Goal: Contribute content: Contribute content

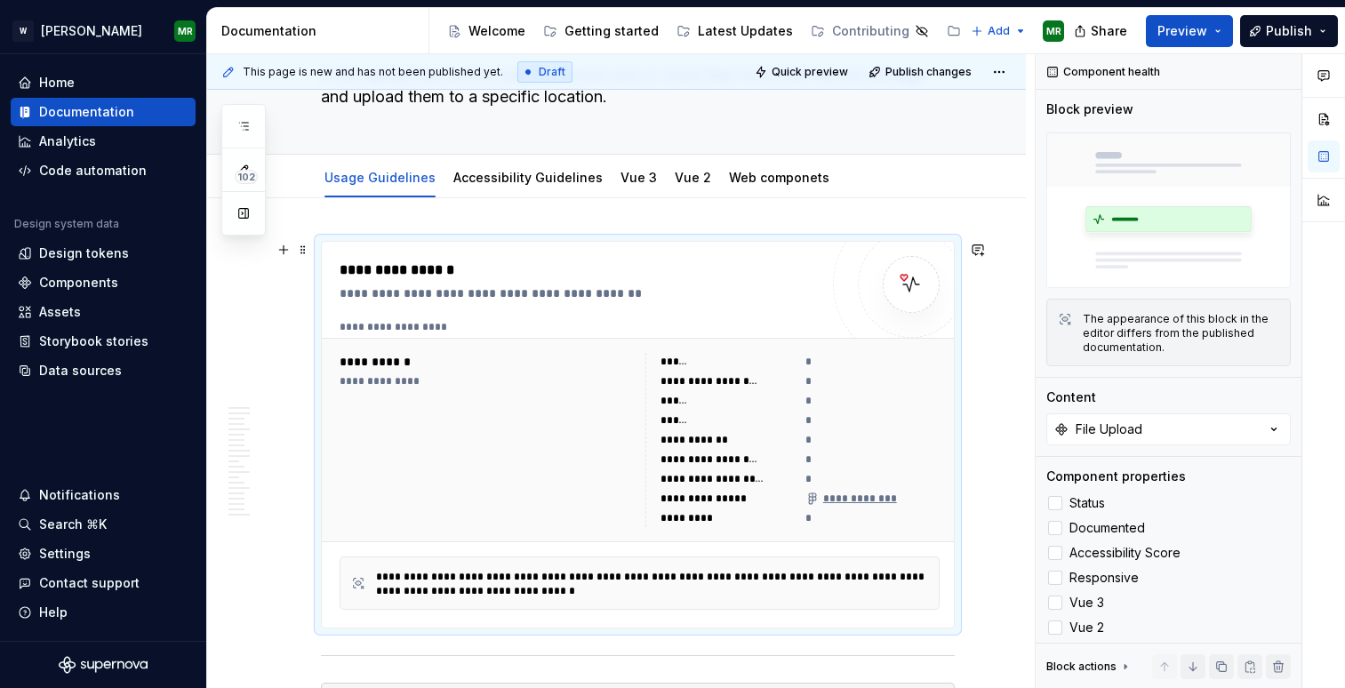
scroll to position [140, 0]
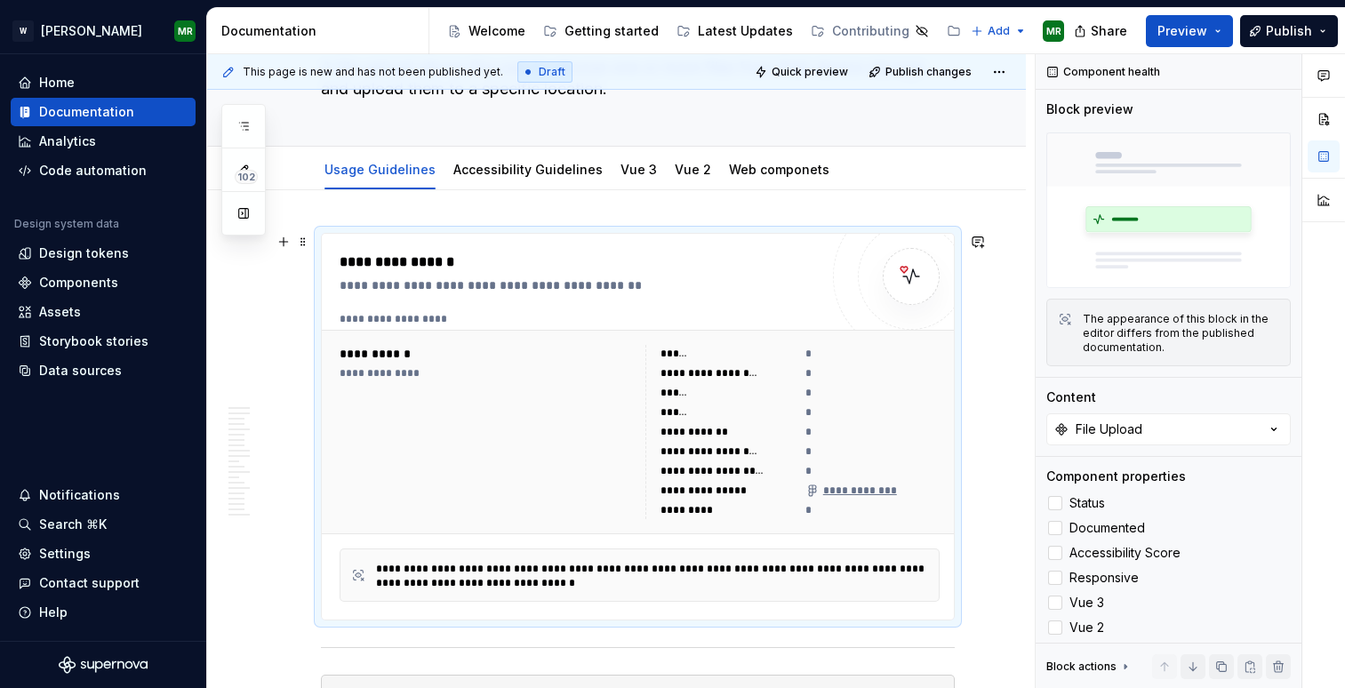
click at [427, 324] on div "**********" at bounding box center [643, 319] width 609 height 14
click at [431, 312] on div "**********" at bounding box center [643, 319] width 609 height 14
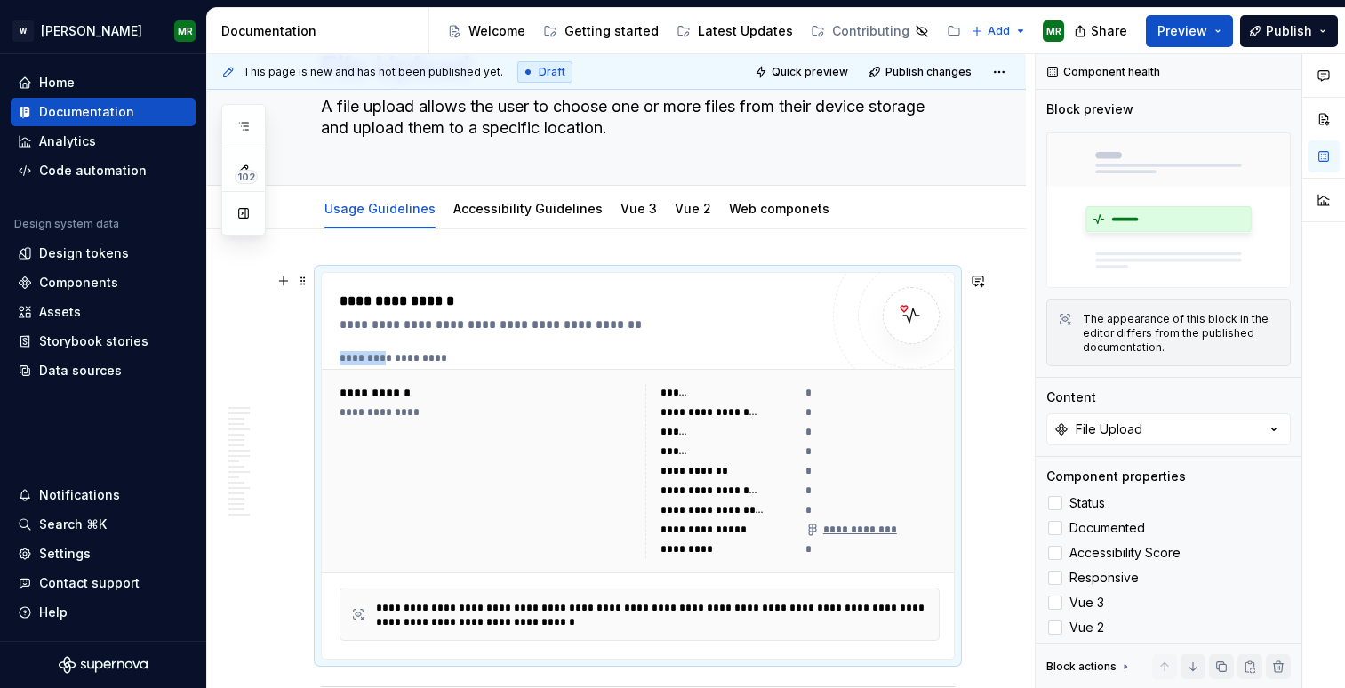
scroll to position [172, 0]
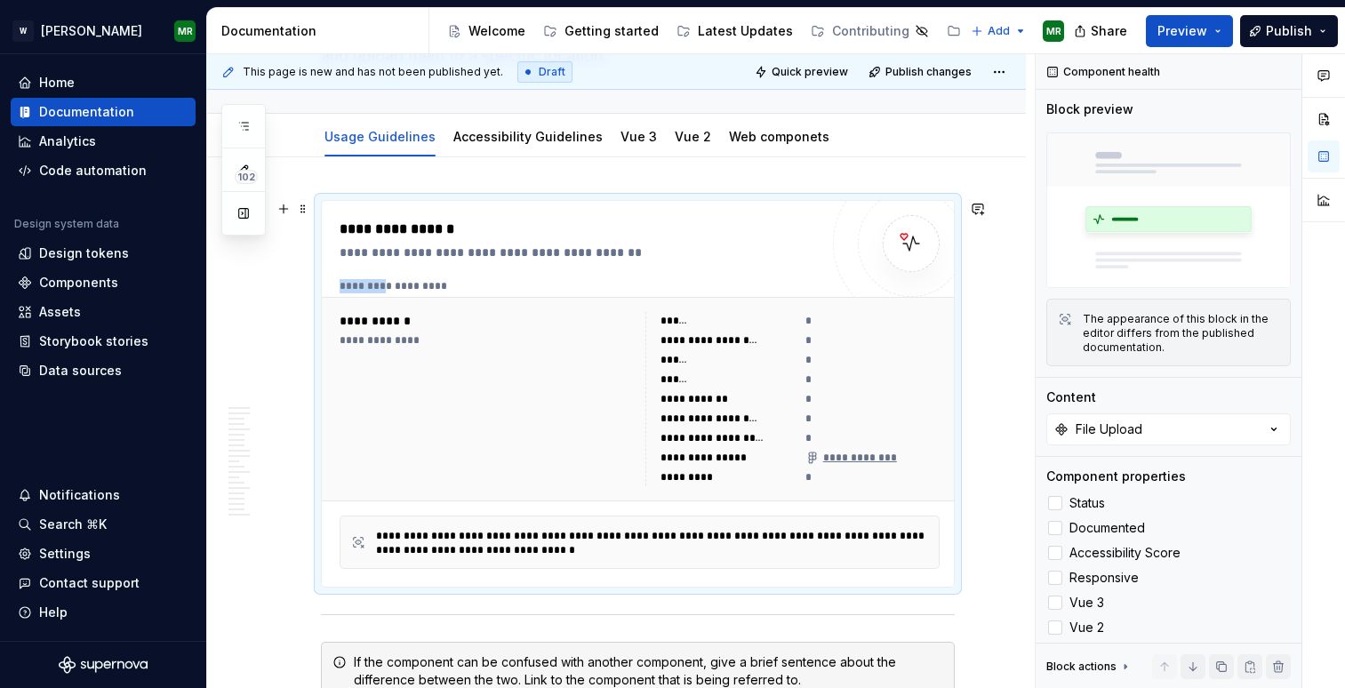
click at [910, 237] on img at bounding box center [911, 244] width 36 height 36
click at [483, 289] on div "**********" at bounding box center [643, 286] width 609 height 14
click at [478, 381] on div "**********" at bounding box center [486, 399] width 295 height 174
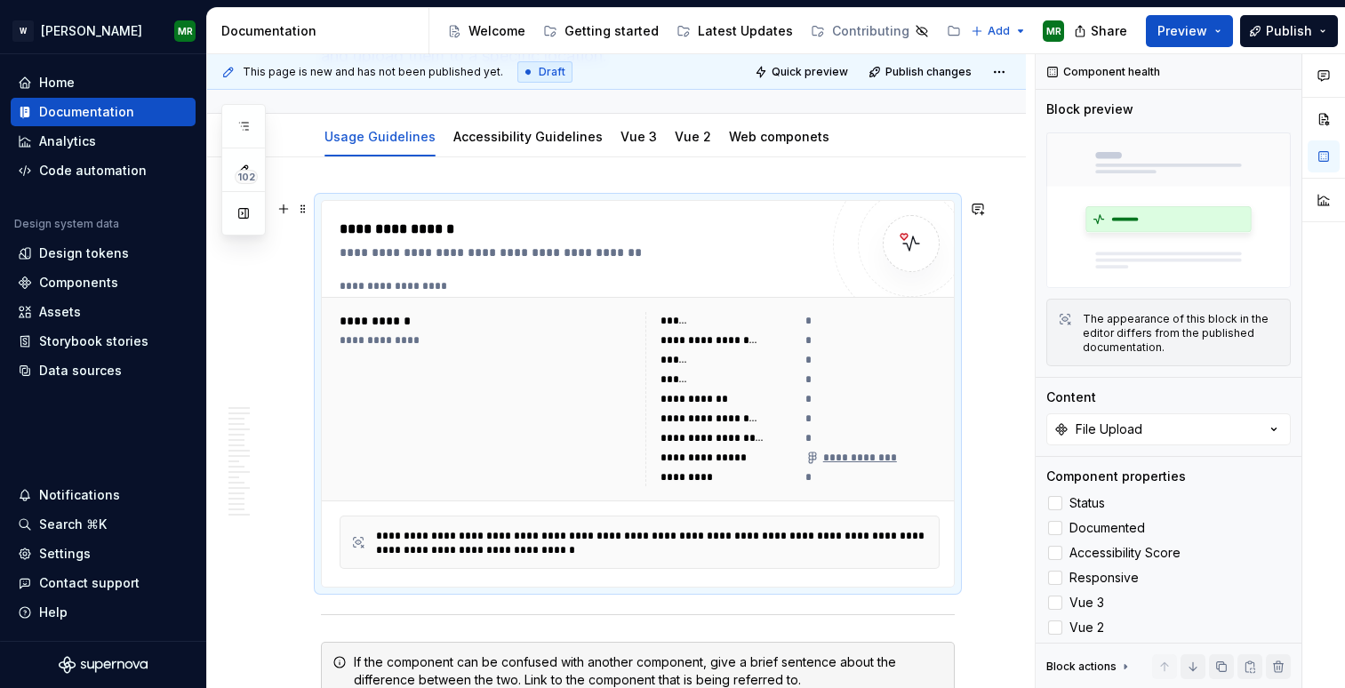
click at [458, 554] on div "**********" at bounding box center [656, 543] width 561 height 28
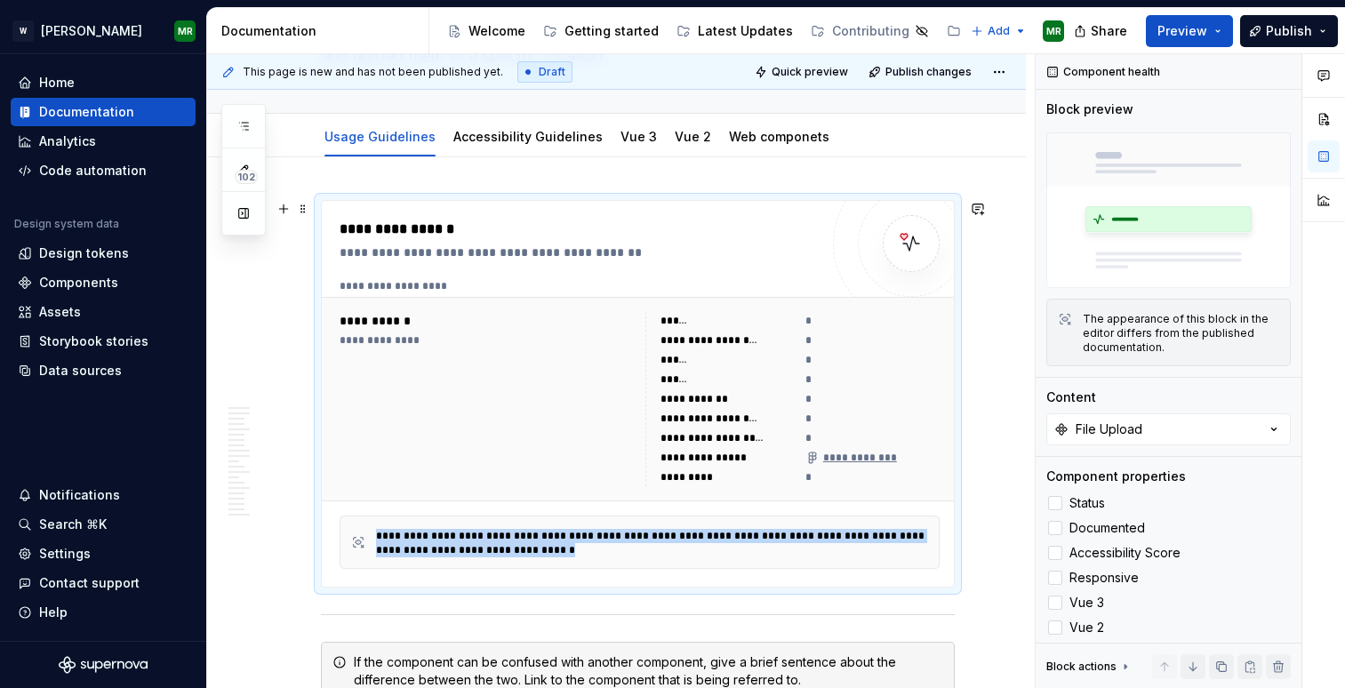
click at [458, 554] on div "**********" at bounding box center [656, 543] width 561 height 28
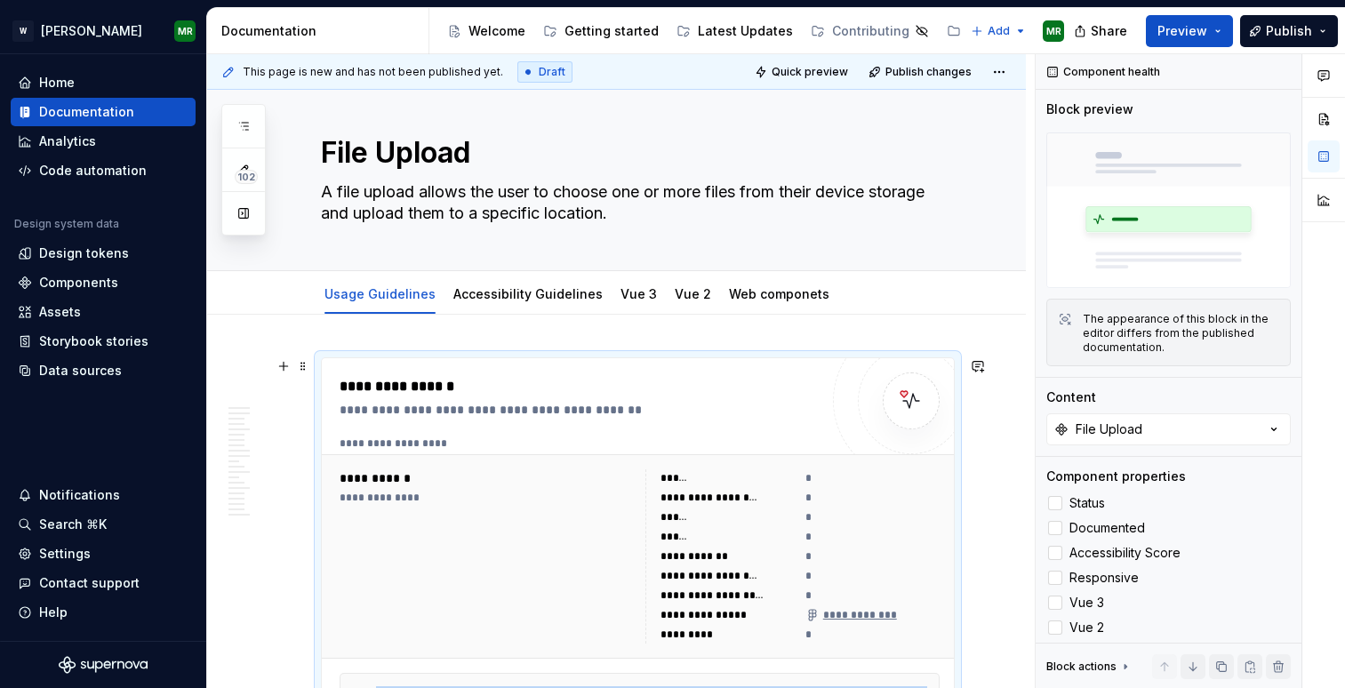
scroll to position [0, 0]
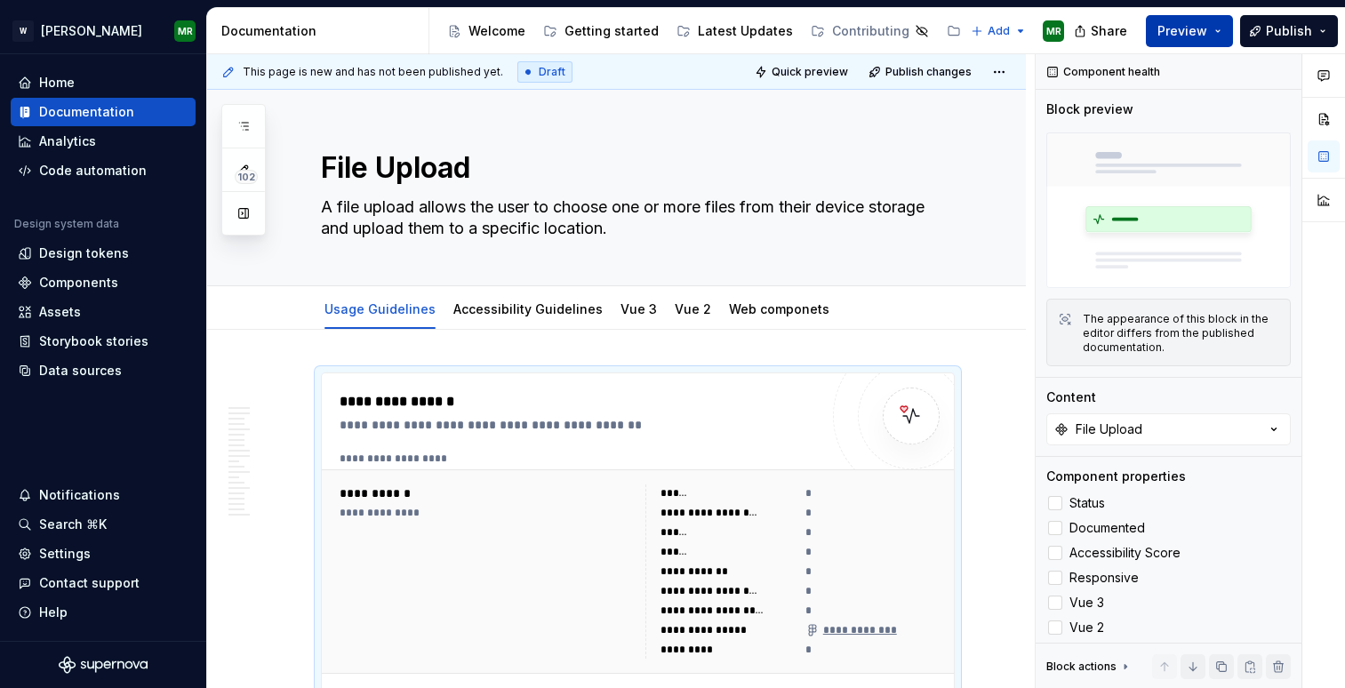
click at [1169, 35] on span "Preview" at bounding box center [1182, 31] width 50 height 18
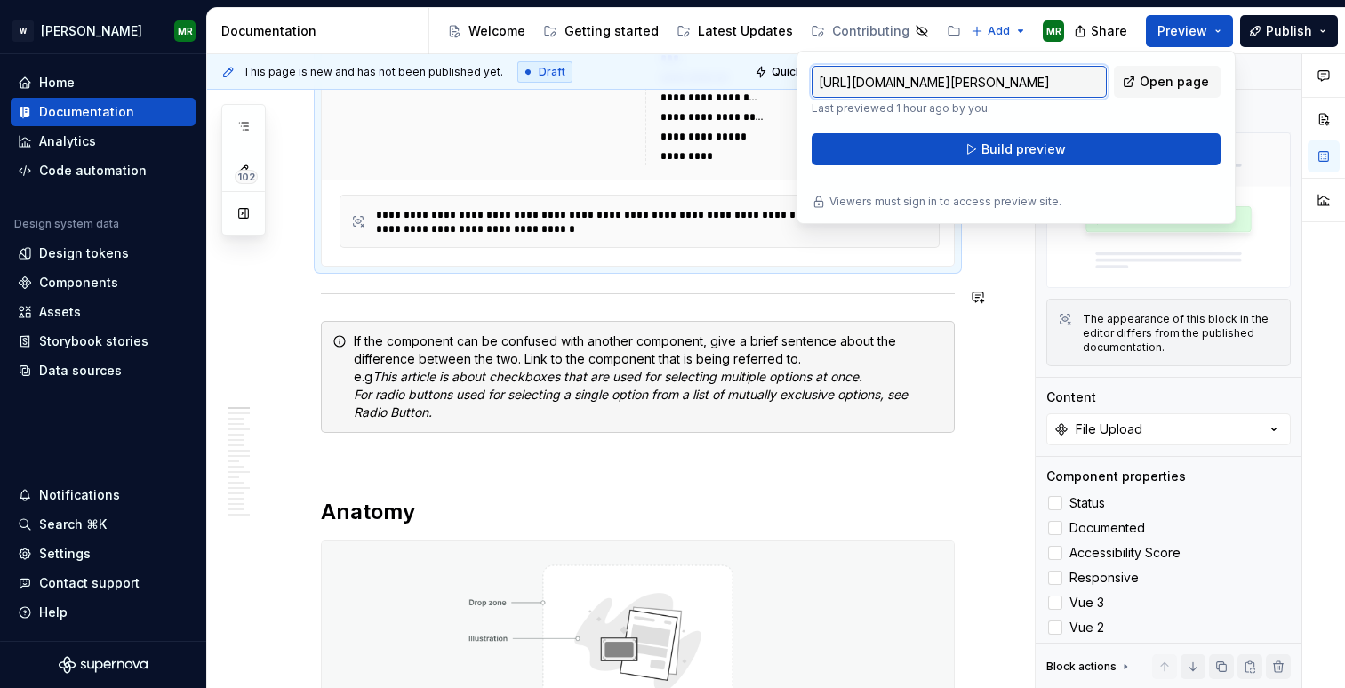
scroll to position [497, 0]
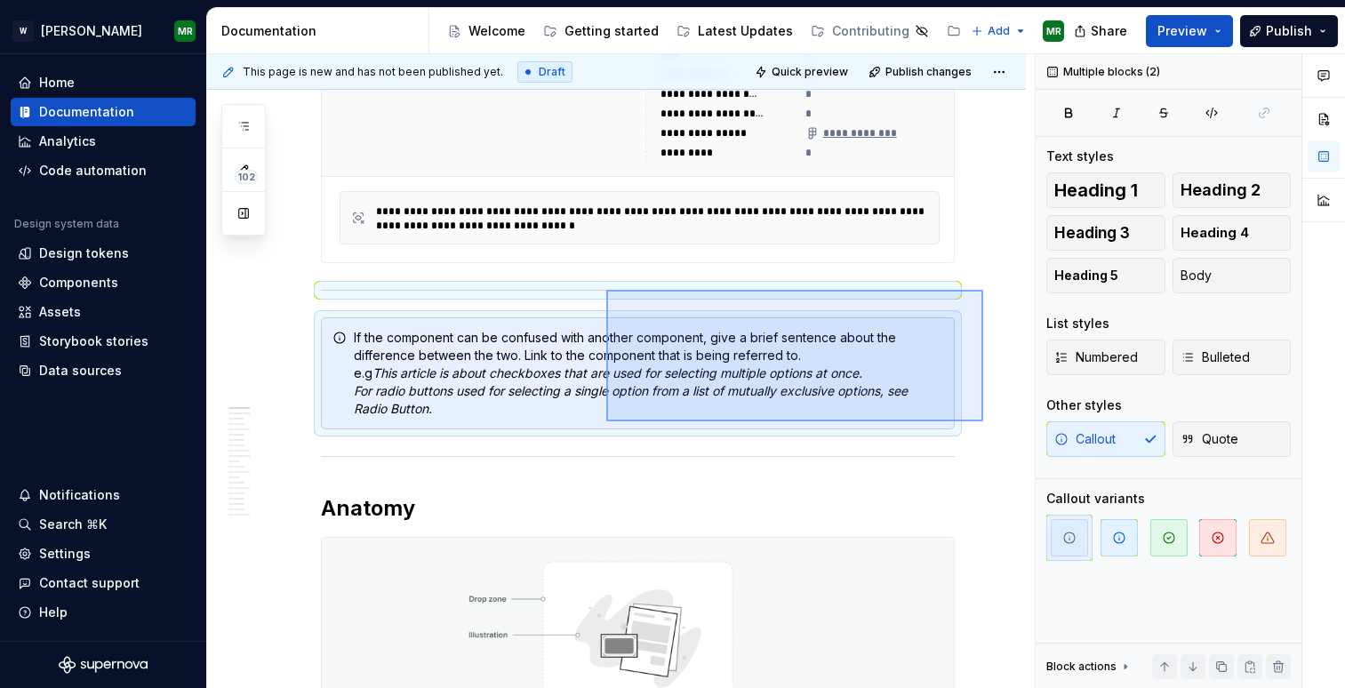
drag, startPoint x: 983, startPoint y: 421, endPoint x: 606, endPoint y: 290, distance: 399.1
click at [606, 290] on div "**********" at bounding box center [620, 371] width 827 height 635
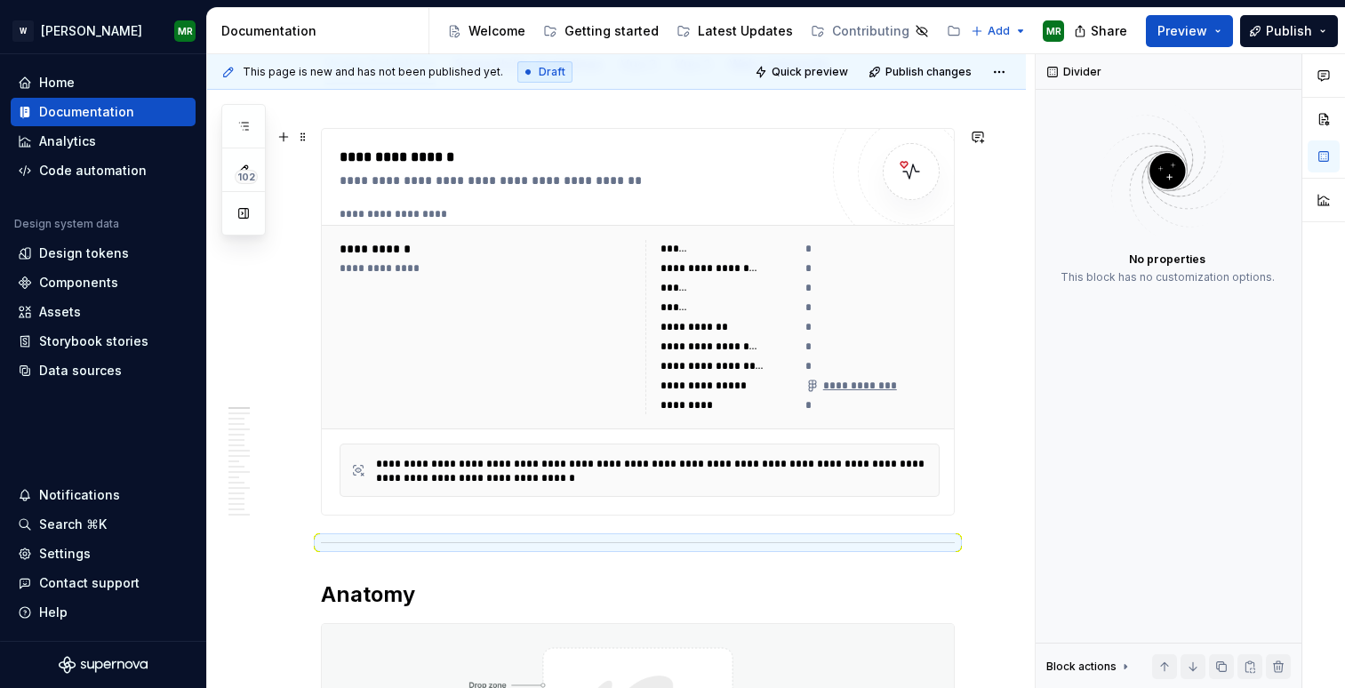
scroll to position [241, 0]
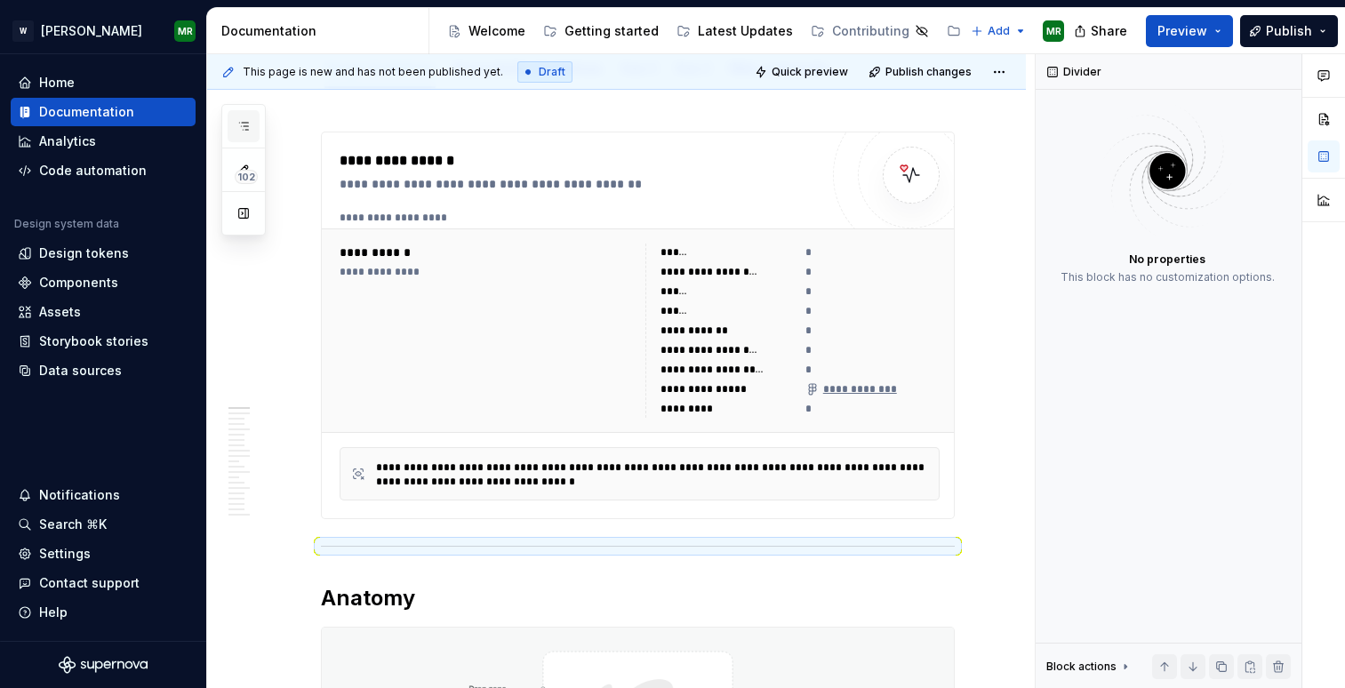
click at [249, 121] on icon "button" at bounding box center [243, 126] width 14 height 14
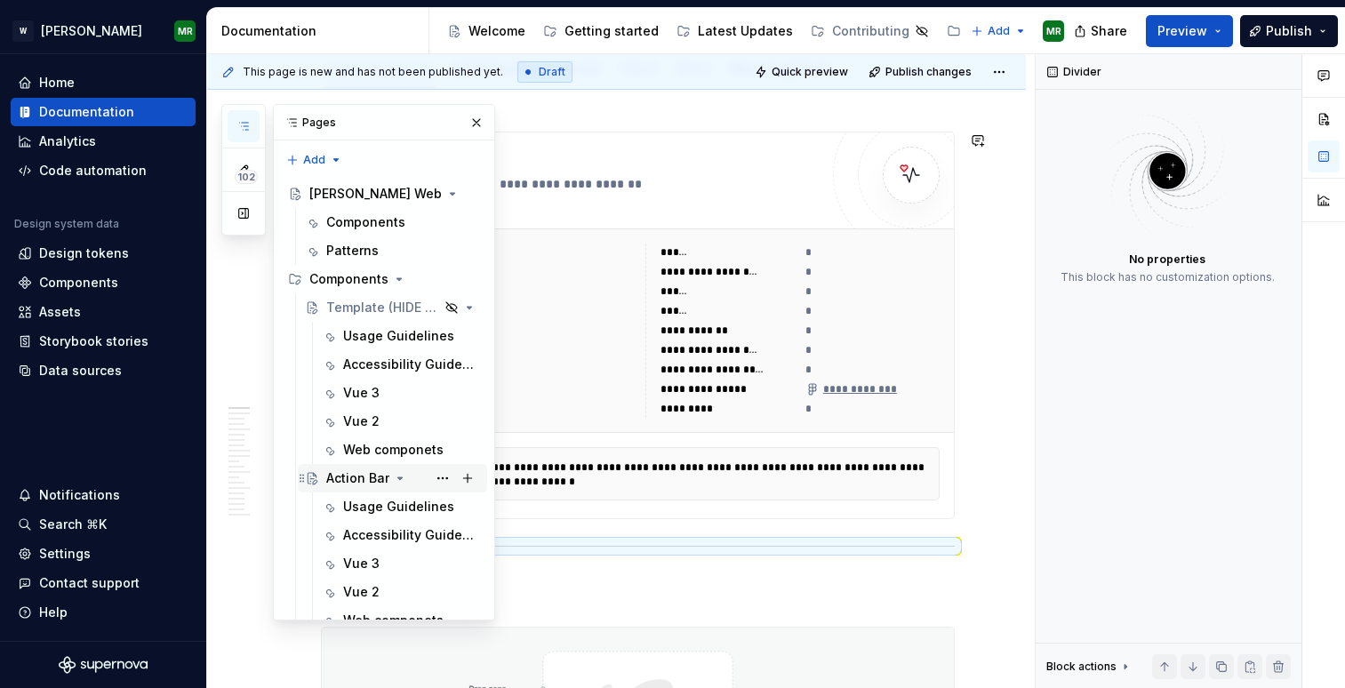
click at [355, 475] on div "Action Bar" at bounding box center [357, 478] width 63 height 18
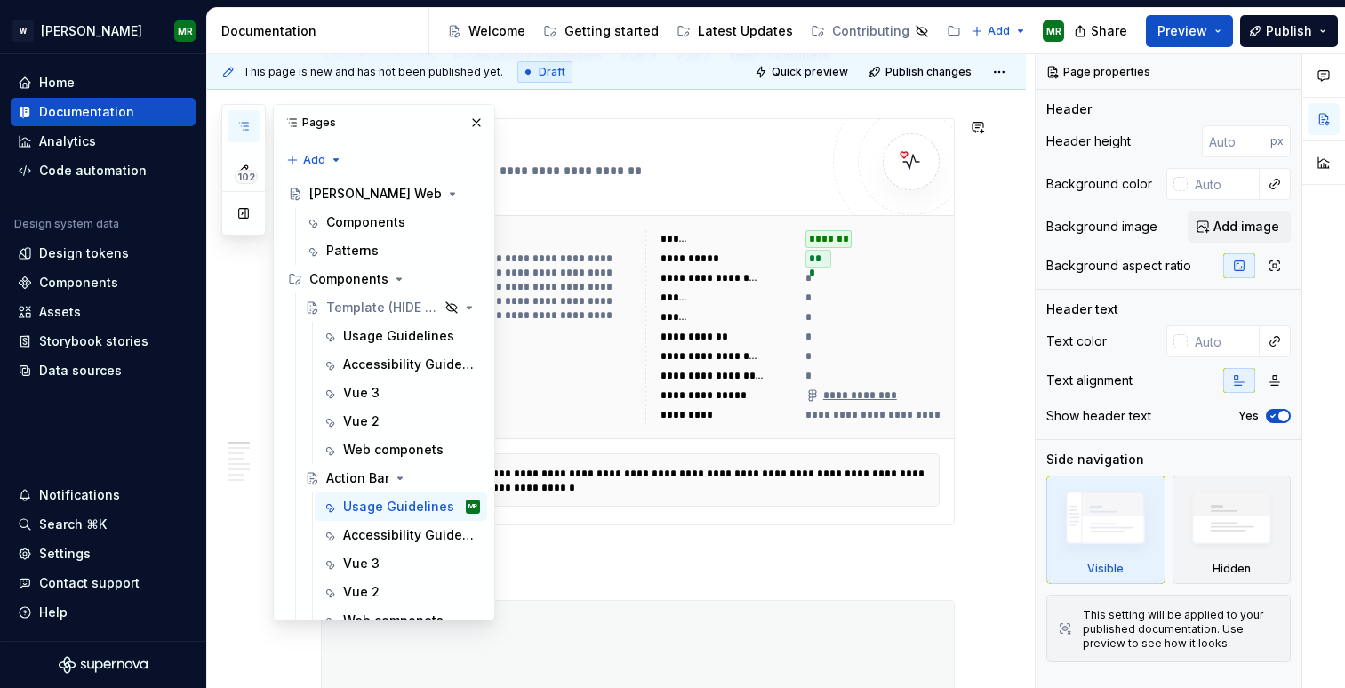
scroll to position [278, 0]
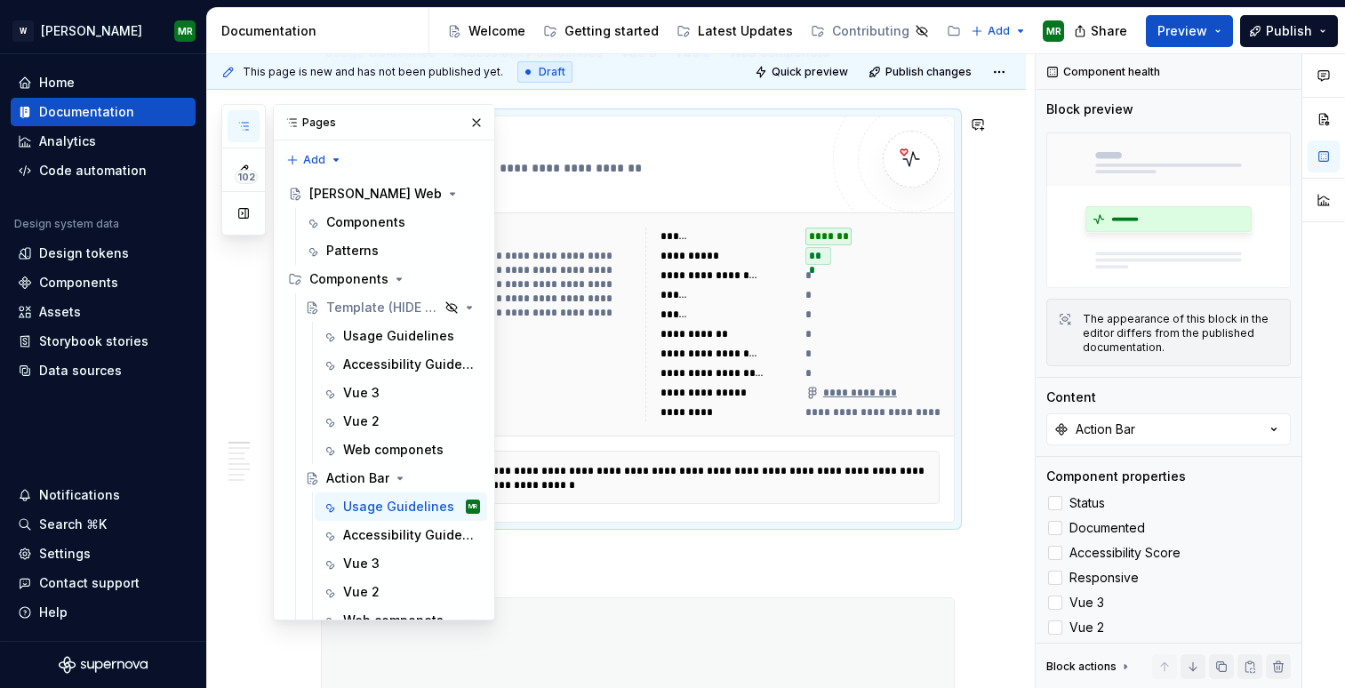
click at [853, 316] on div "*" at bounding box center [873, 315] width 137 height 18
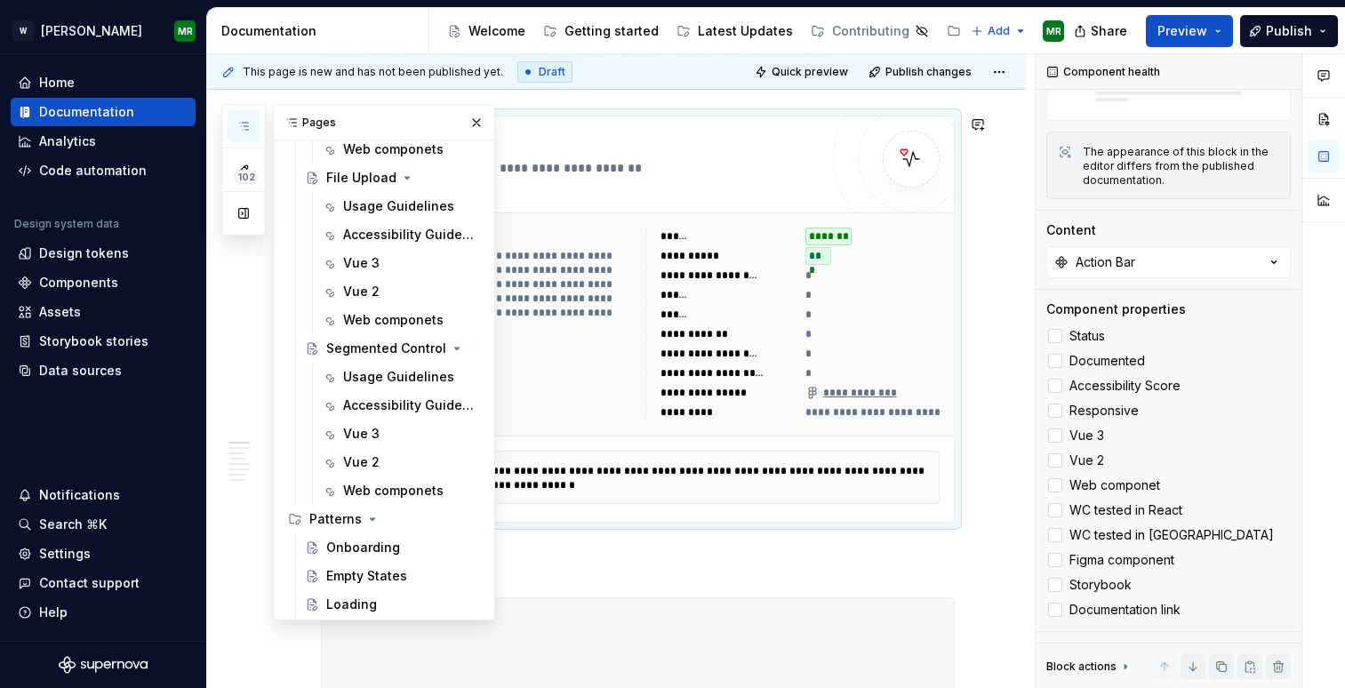
scroll to position [2208, 0]
click at [353, 206] on div "Usage Guidelines" at bounding box center [385, 204] width 84 height 18
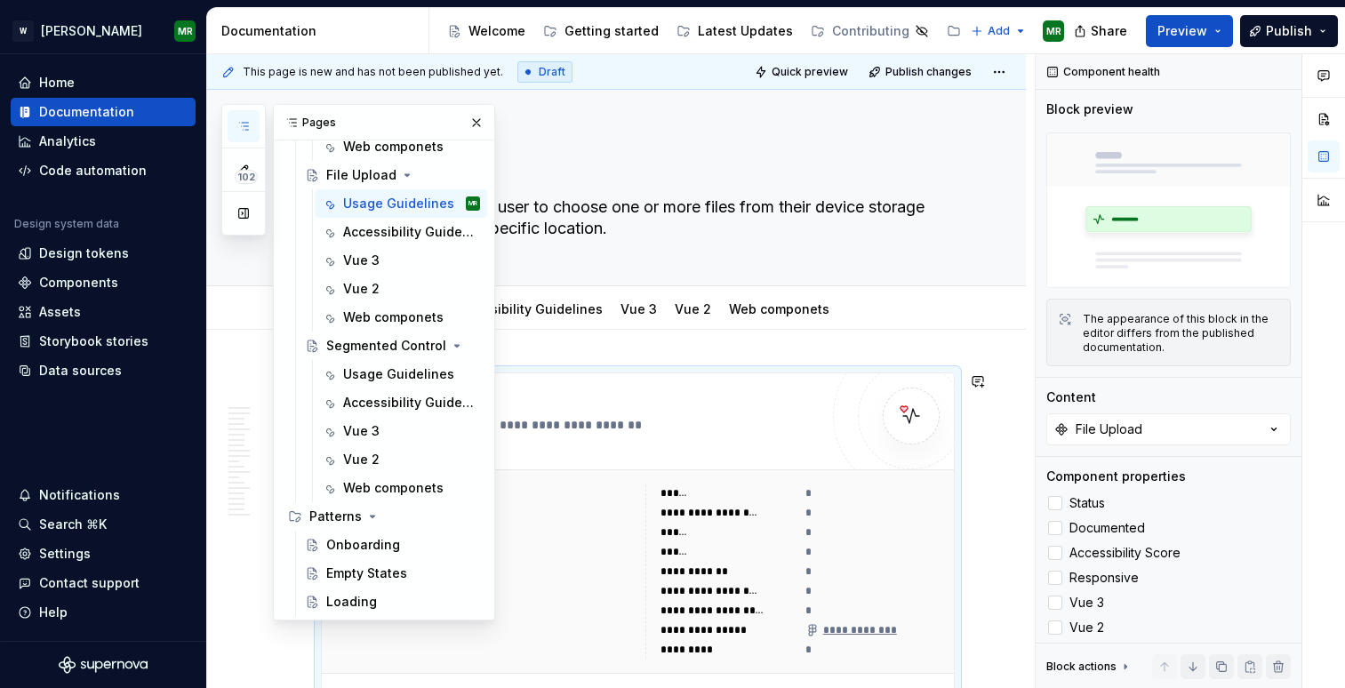
click at [738, 567] on div "**********" at bounding box center [698, 571] width 77 height 14
click at [1057, 529] on div at bounding box center [1055, 528] width 14 height 14
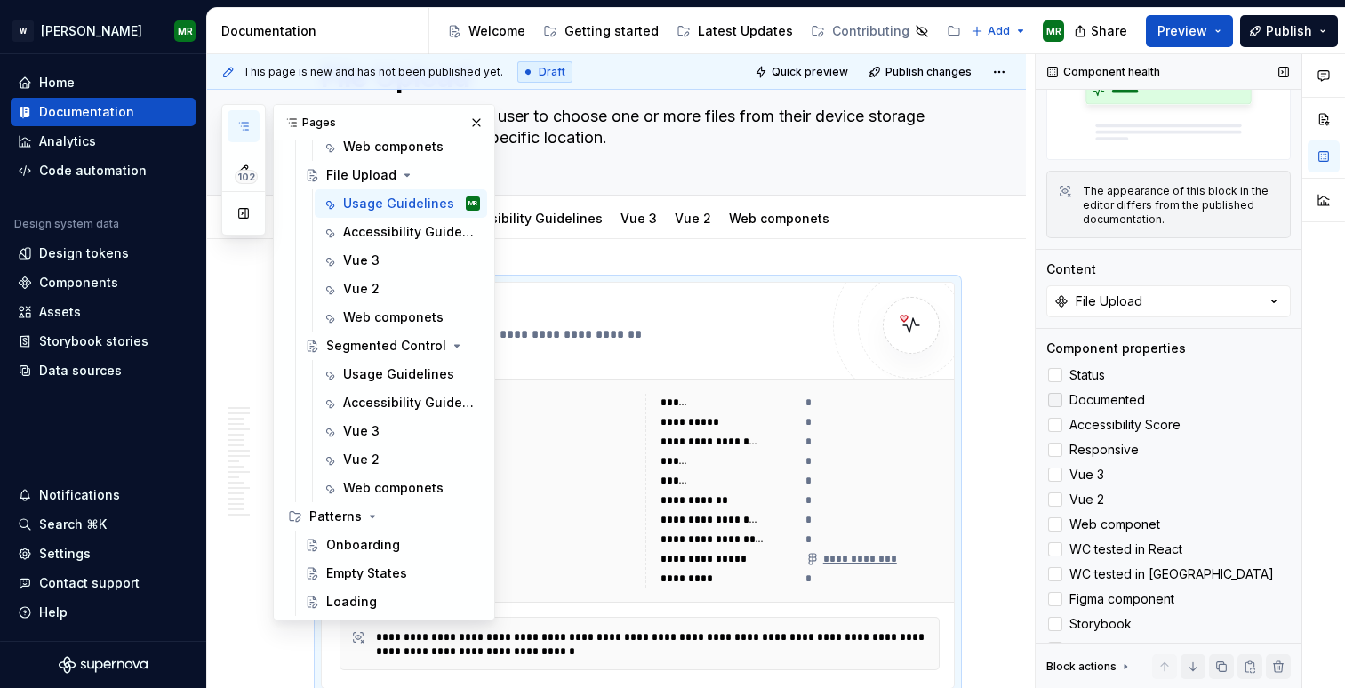
scroll to position [167, 0]
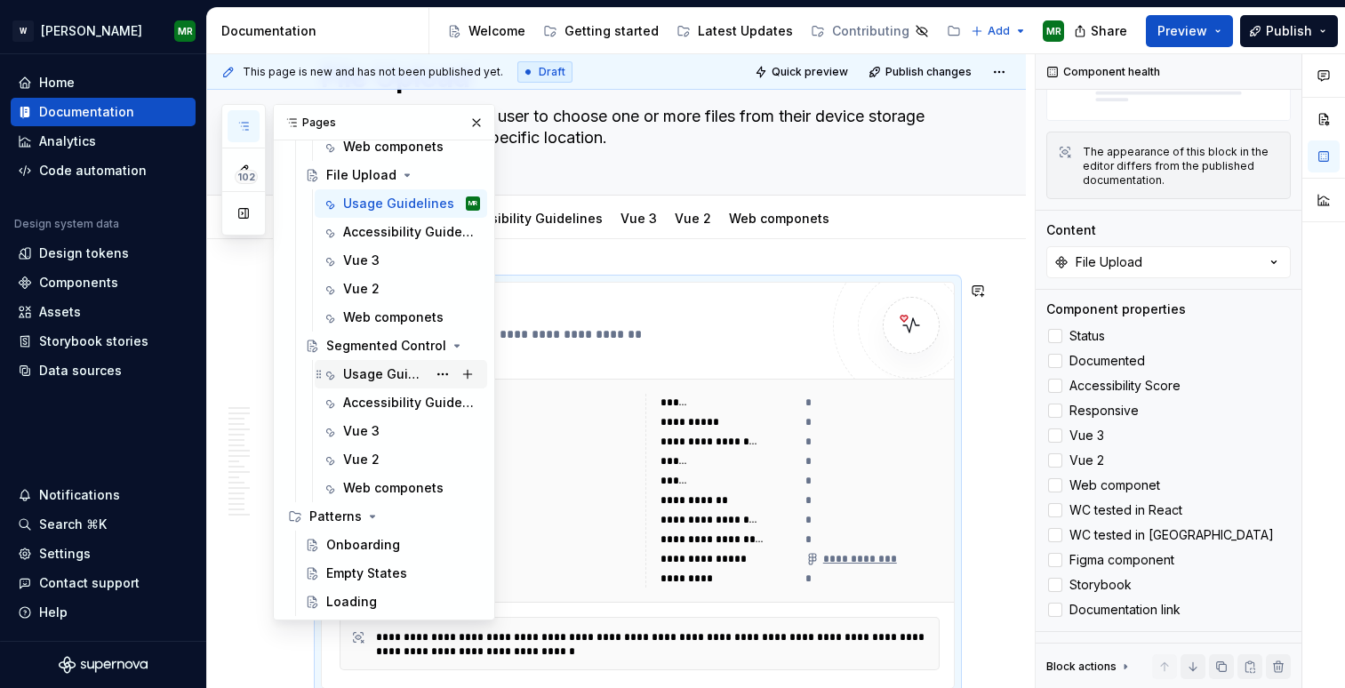
click at [356, 377] on div "Usage Guidelines" at bounding box center [385, 374] width 84 height 18
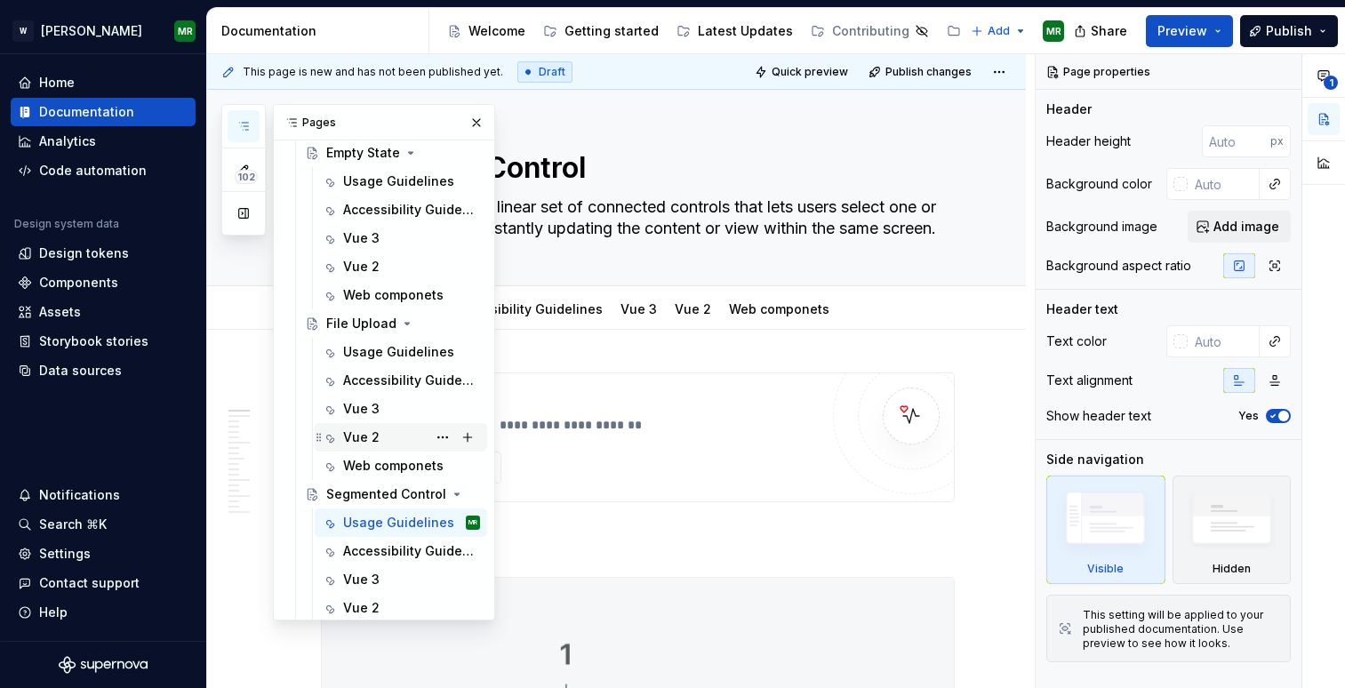
scroll to position [2051, 0]
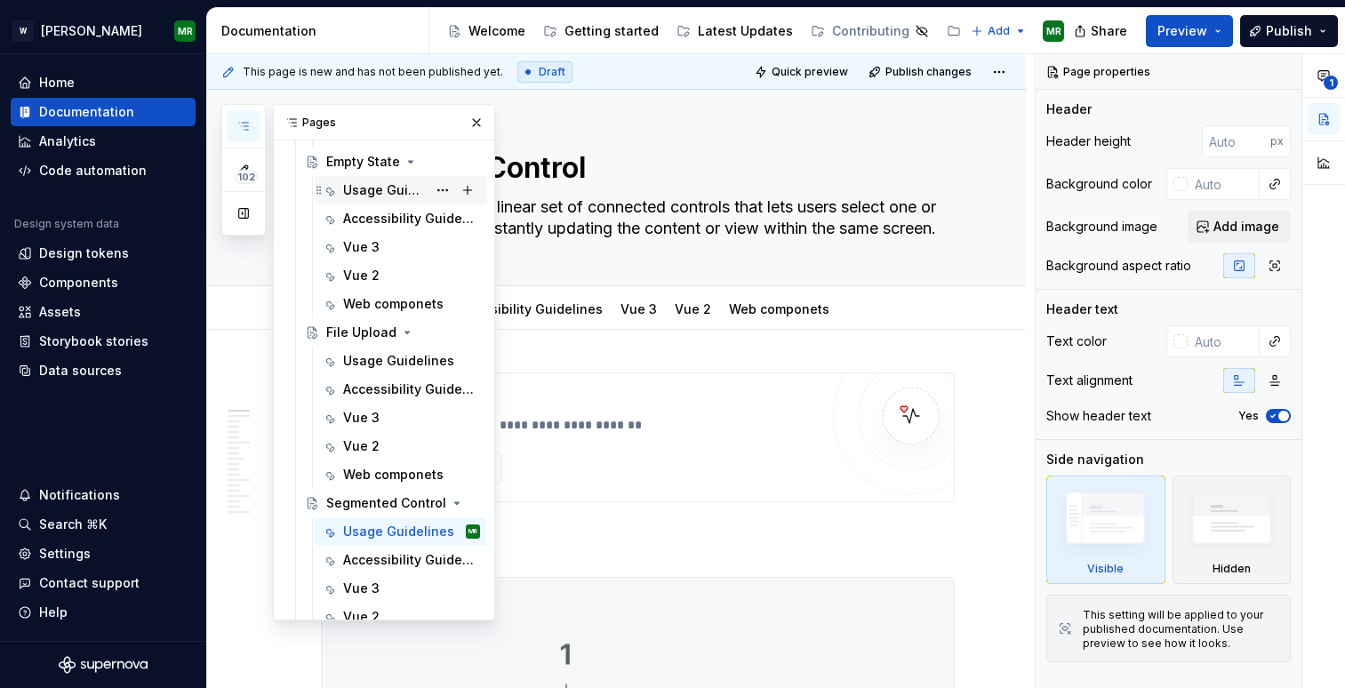
click at [363, 189] on div "Usage Guidelines" at bounding box center [385, 190] width 84 height 18
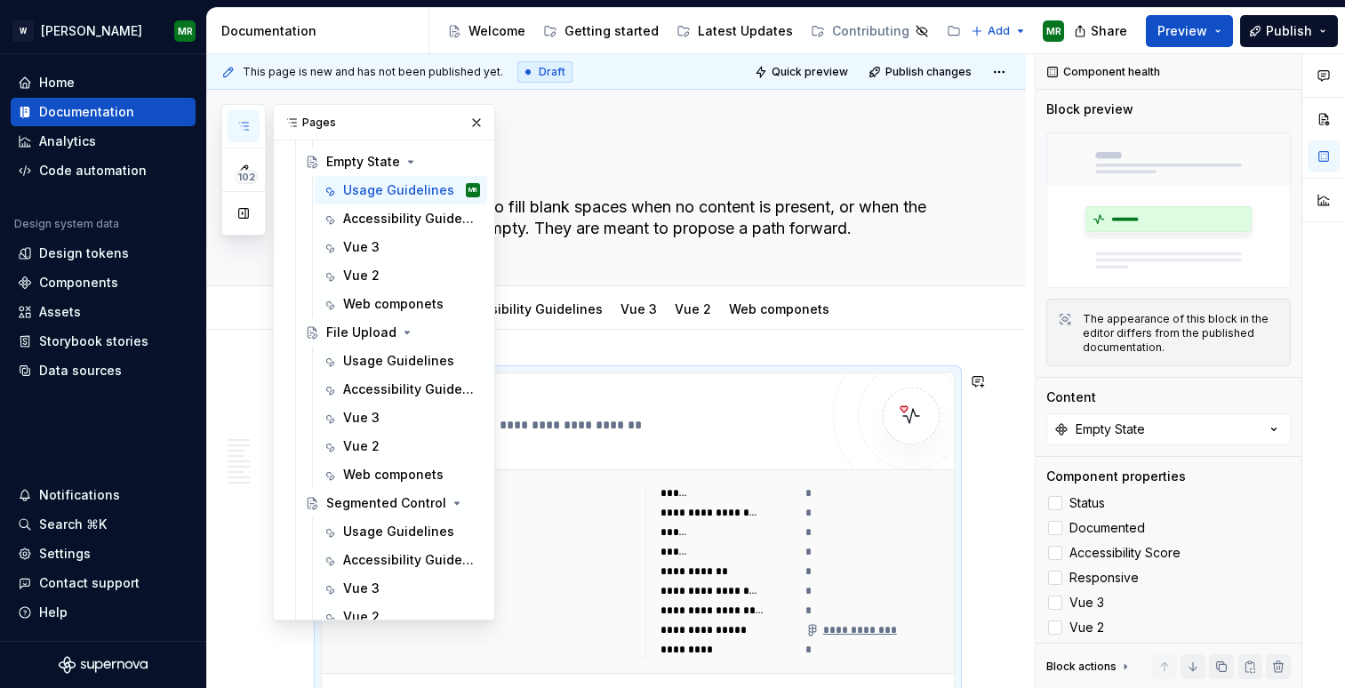
click at [756, 508] on div "**********" at bounding box center [709, 513] width 98 height 14
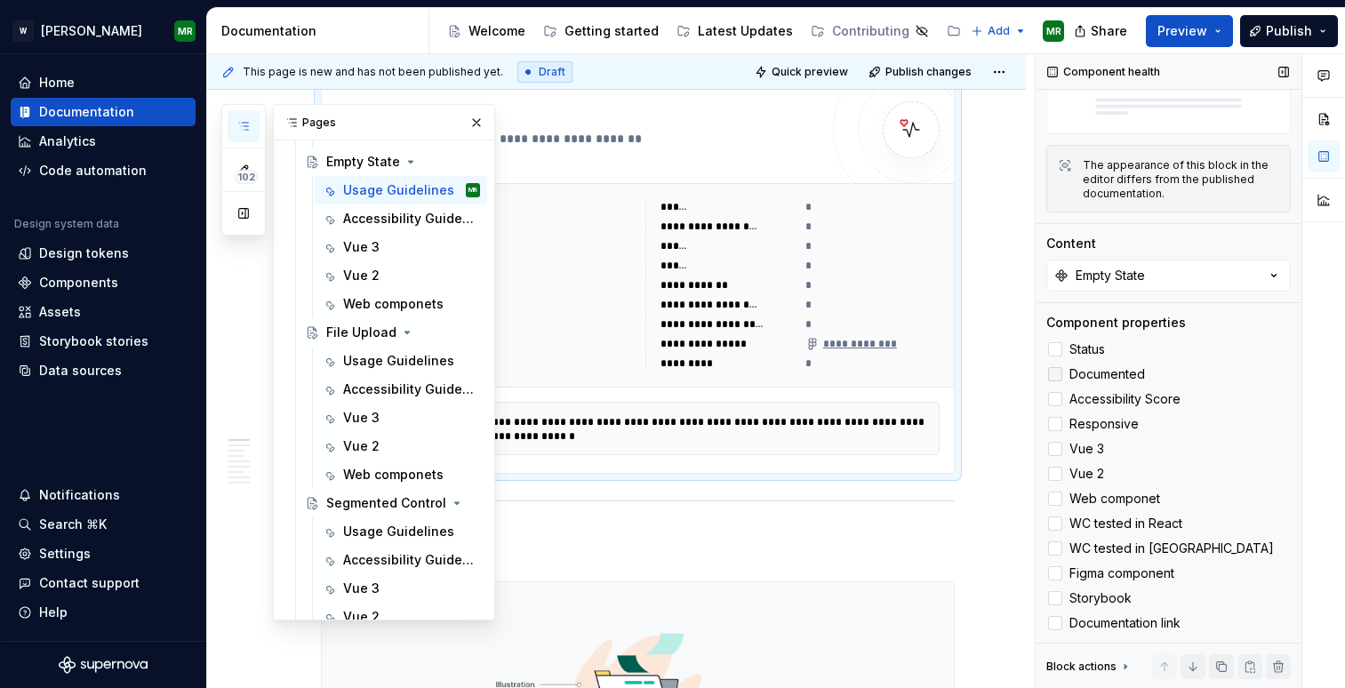
scroll to position [167, 0]
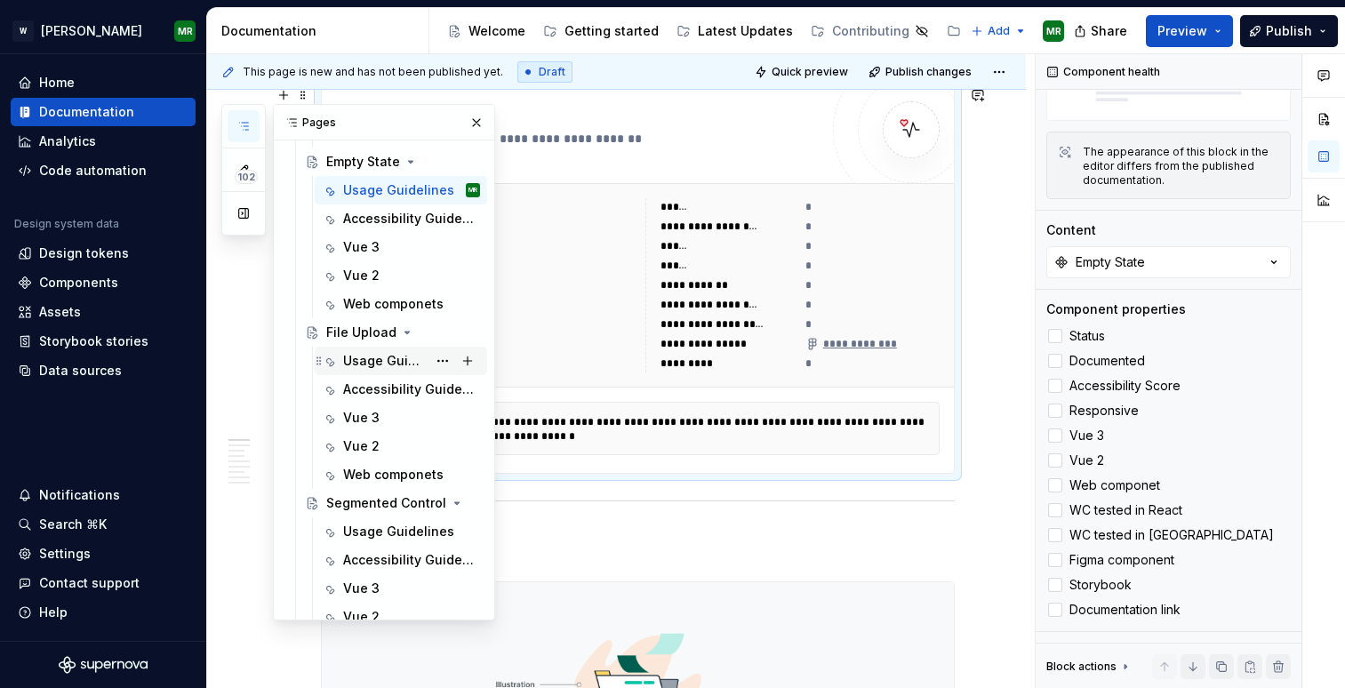
click at [365, 355] on div "Usage Guidelines" at bounding box center [385, 361] width 84 height 18
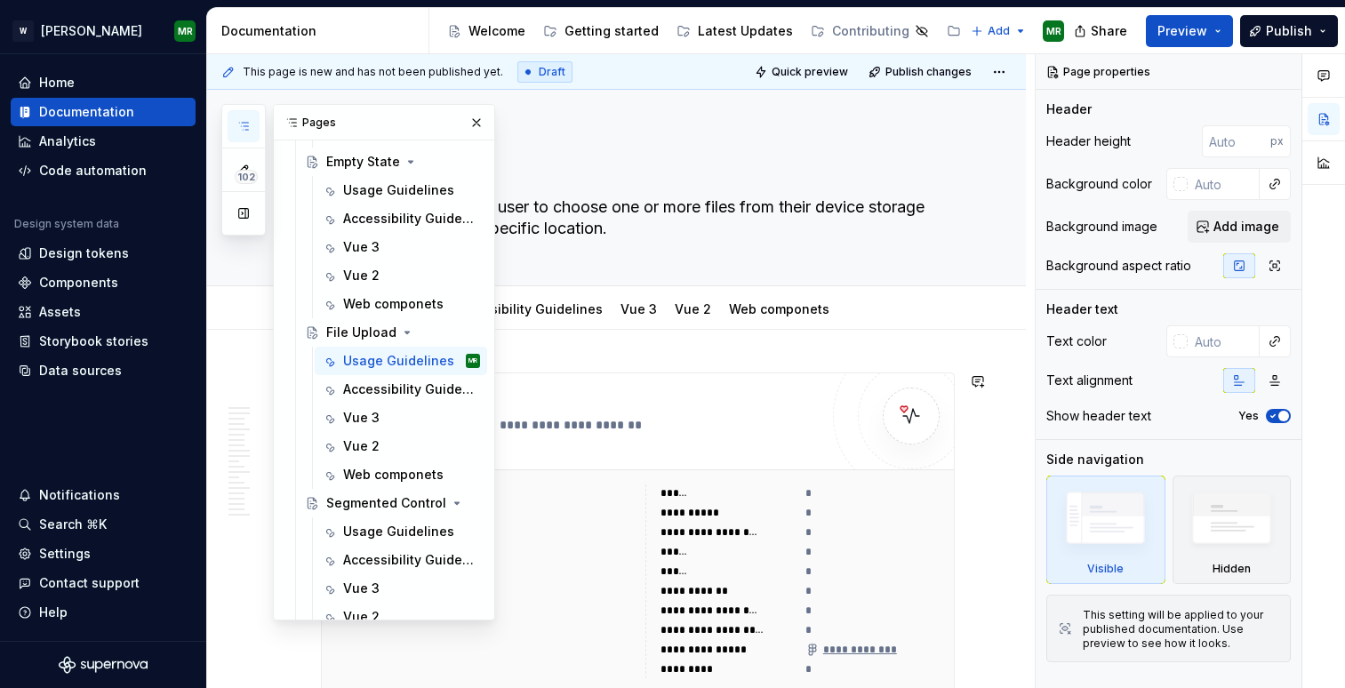
click at [743, 512] on div "**********" at bounding box center [727, 513] width 134 height 18
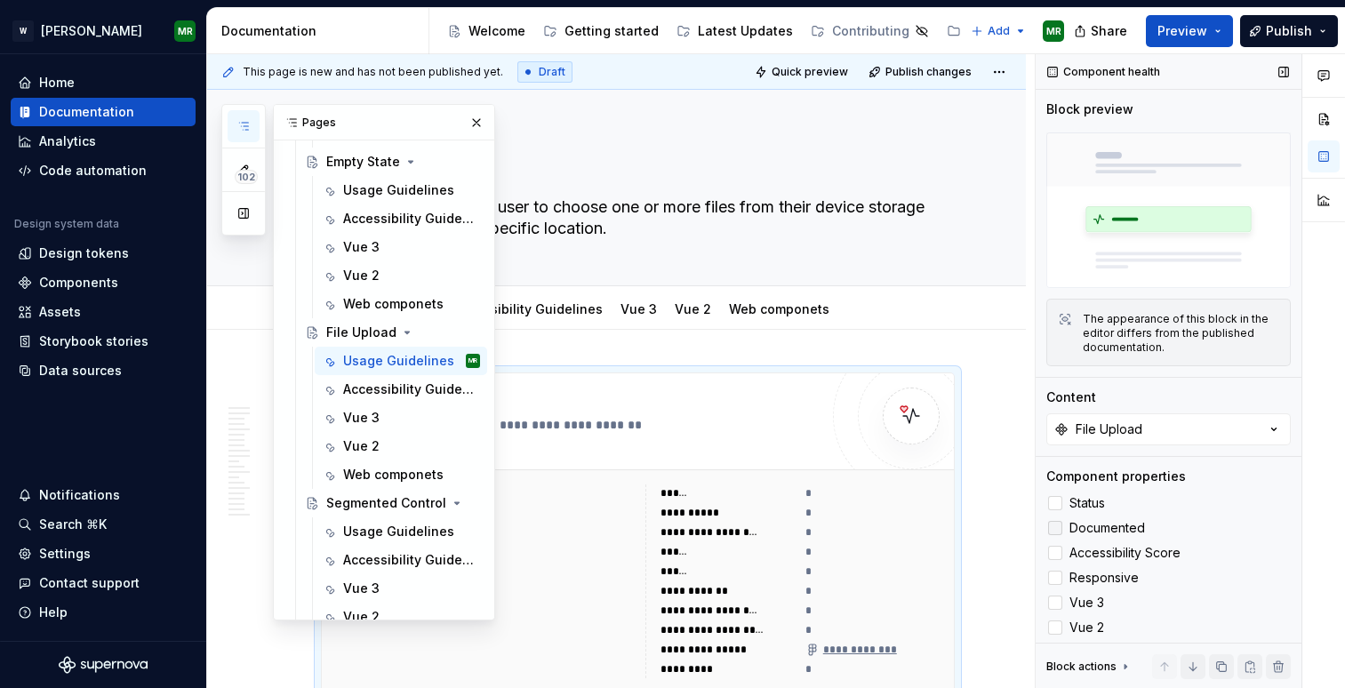
click at [1055, 528] on icon at bounding box center [1055, 528] width 0 height 0
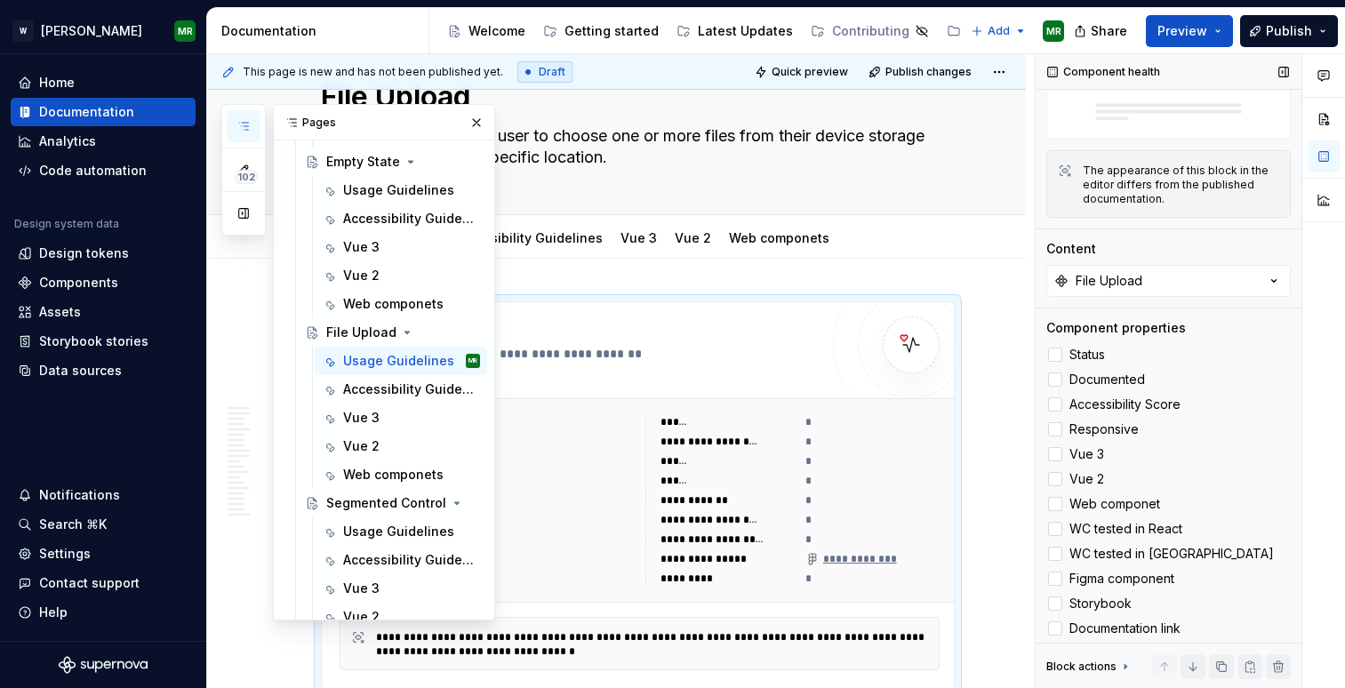
scroll to position [167, 0]
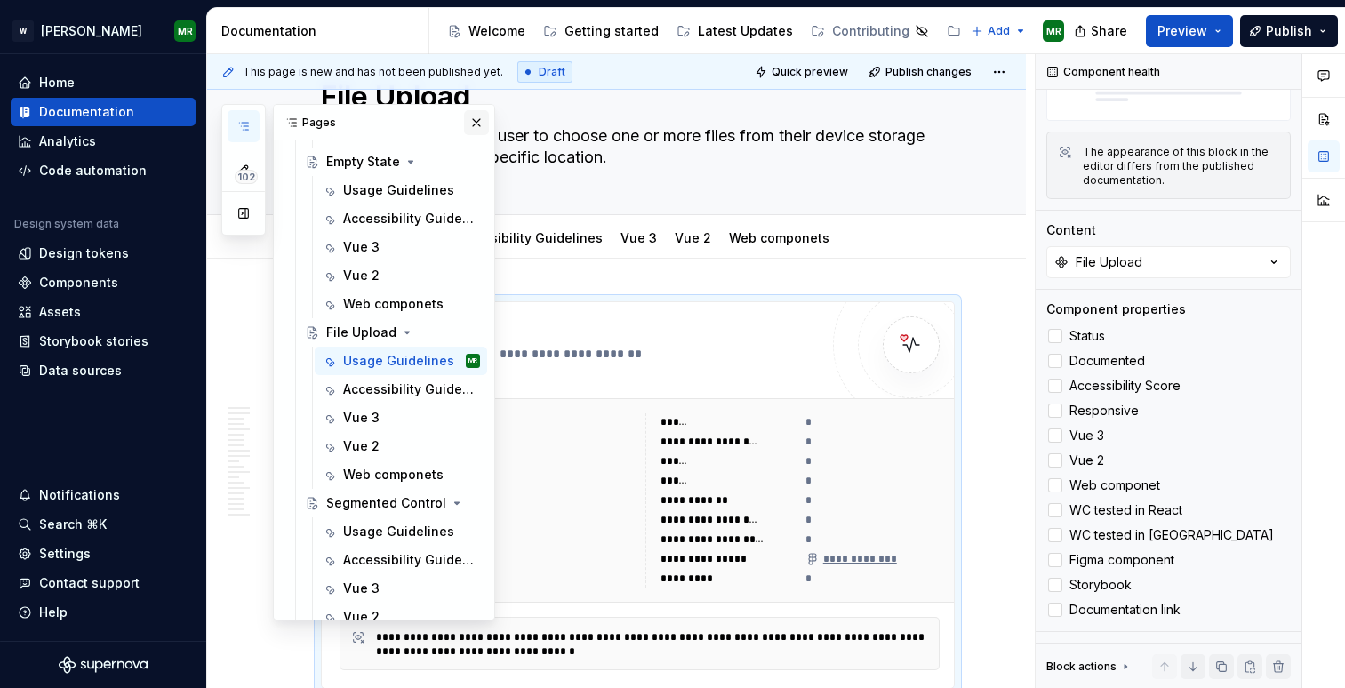
click at [474, 126] on button "button" at bounding box center [476, 122] width 25 height 25
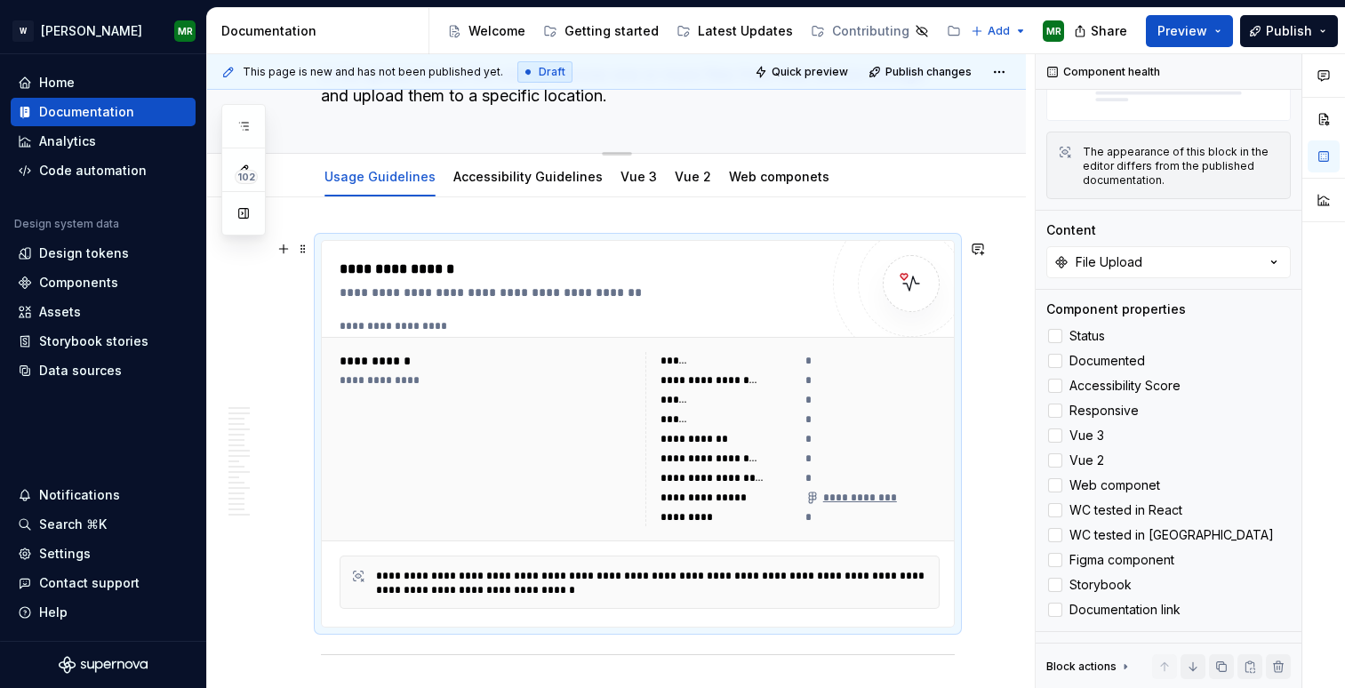
scroll to position [108, 0]
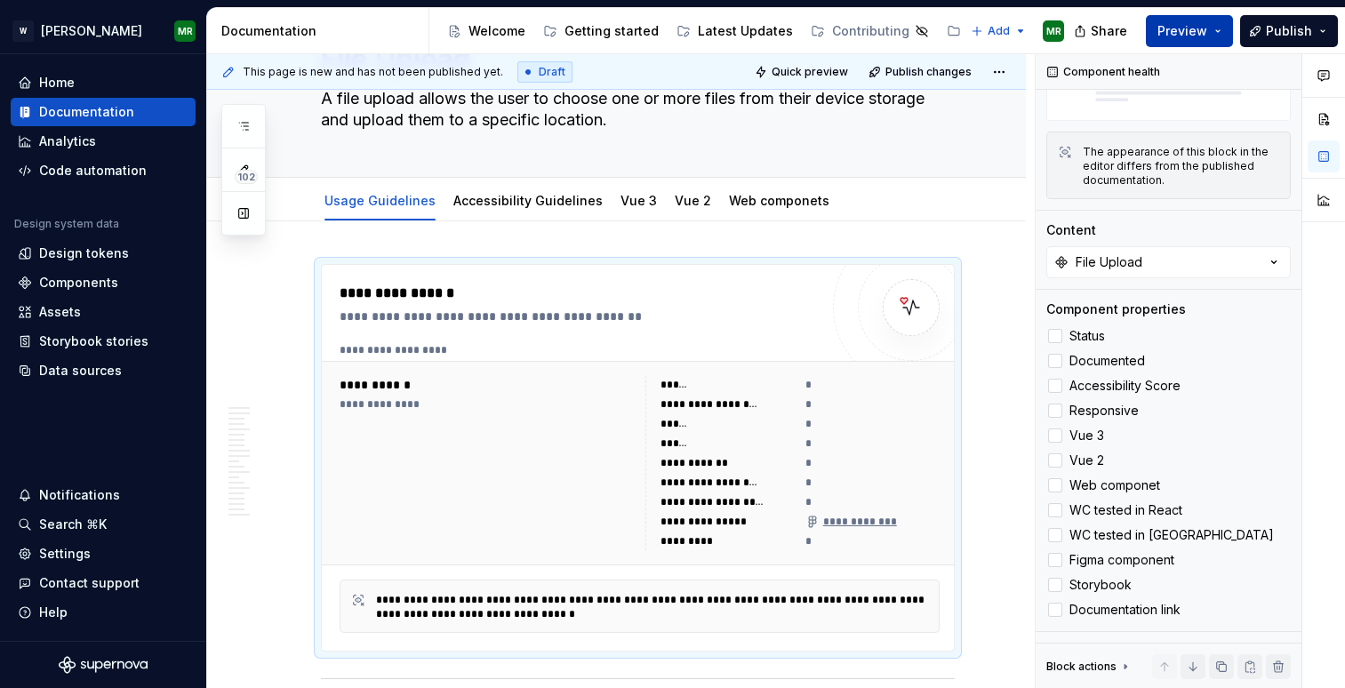
click at [1168, 34] on span "Preview" at bounding box center [1182, 31] width 50 height 18
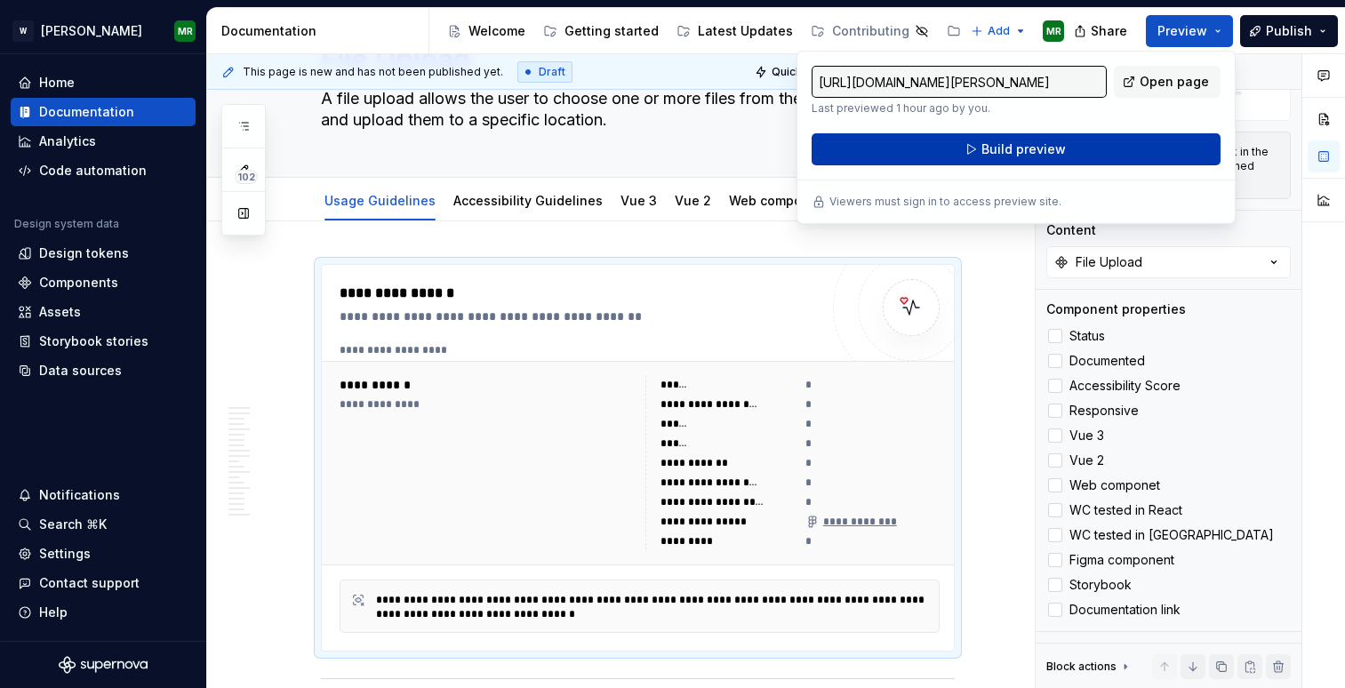
click at [1024, 148] on span "Build preview" at bounding box center [1023, 149] width 84 height 18
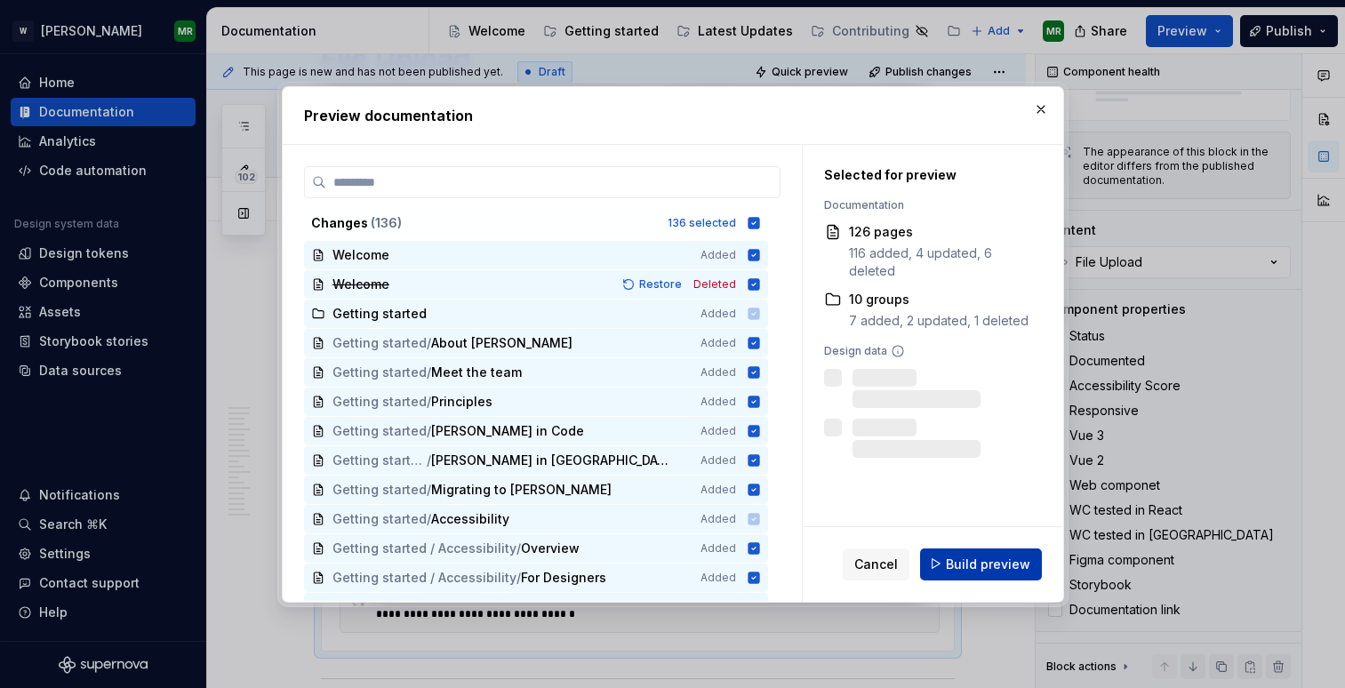
click at [961, 566] on span "Build preview" at bounding box center [988, 564] width 84 height 18
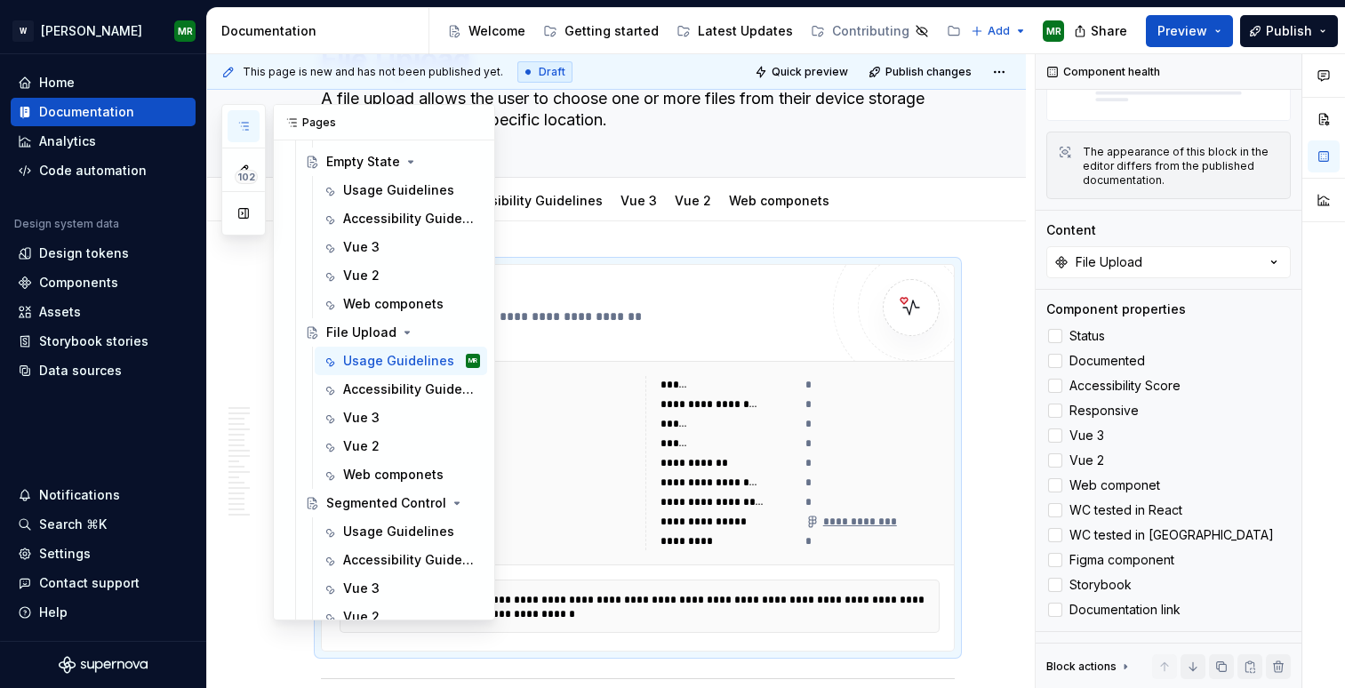
click at [245, 116] on button "button" at bounding box center [244, 126] width 32 height 32
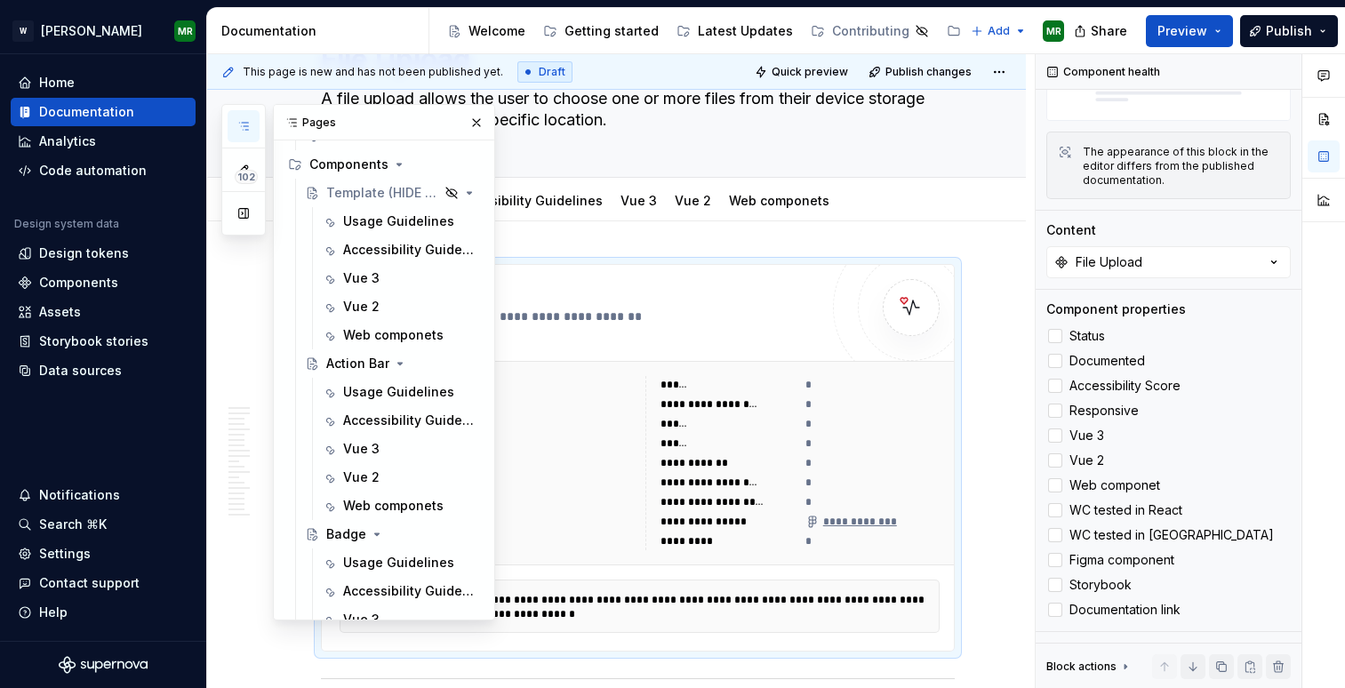
scroll to position [0, 0]
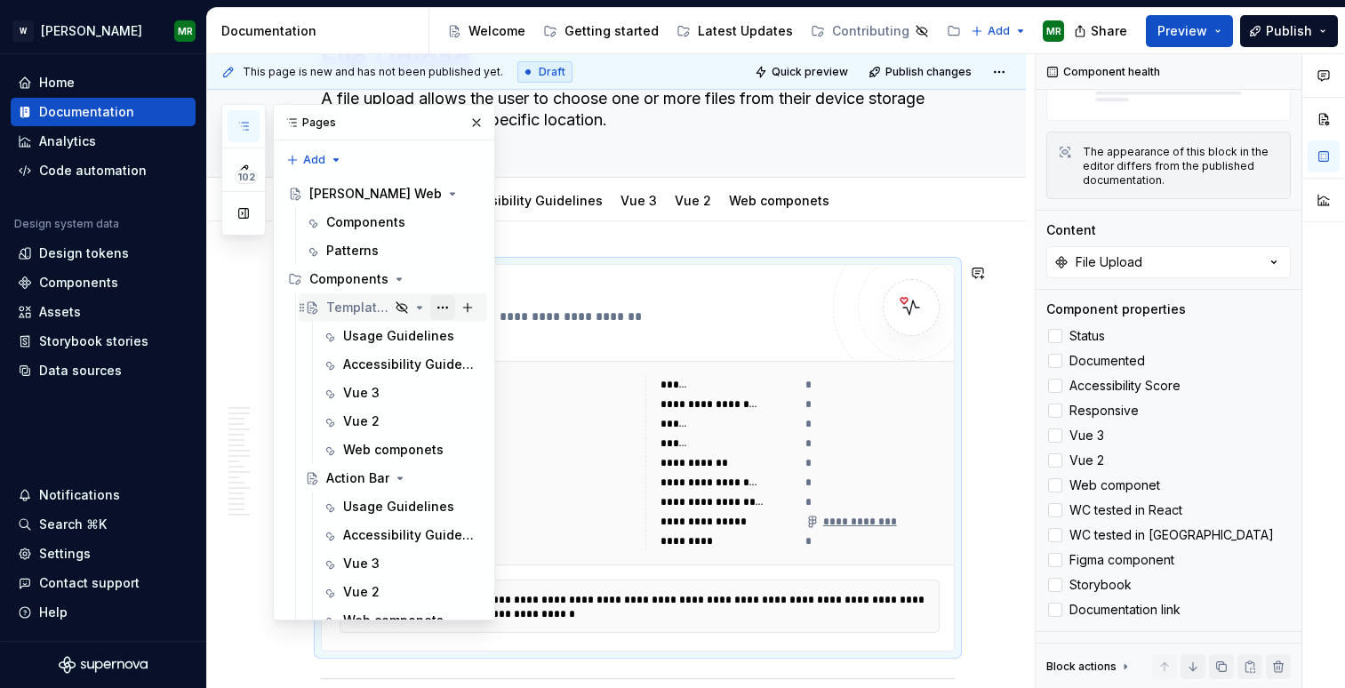
click at [447, 307] on button "Page tree" at bounding box center [442, 307] width 25 height 25
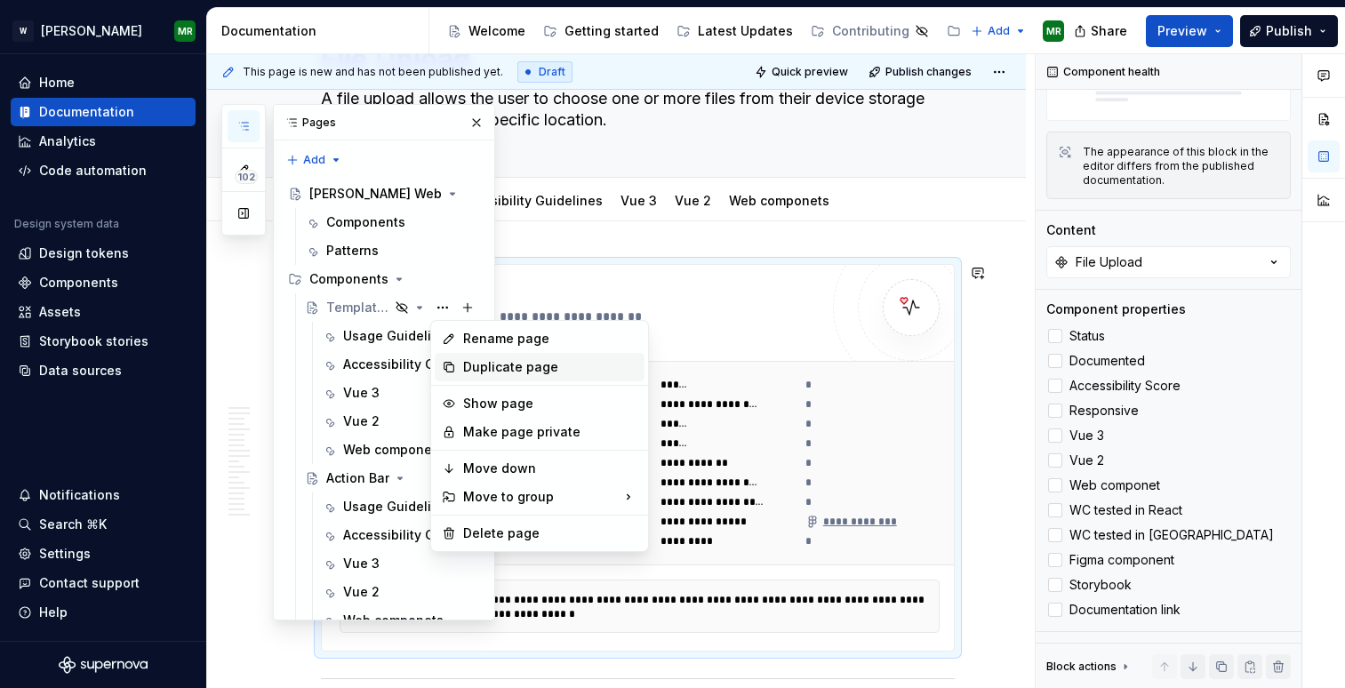
click at [478, 371] on div "Duplicate page" at bounding box center [550, 367] width 174 height 18
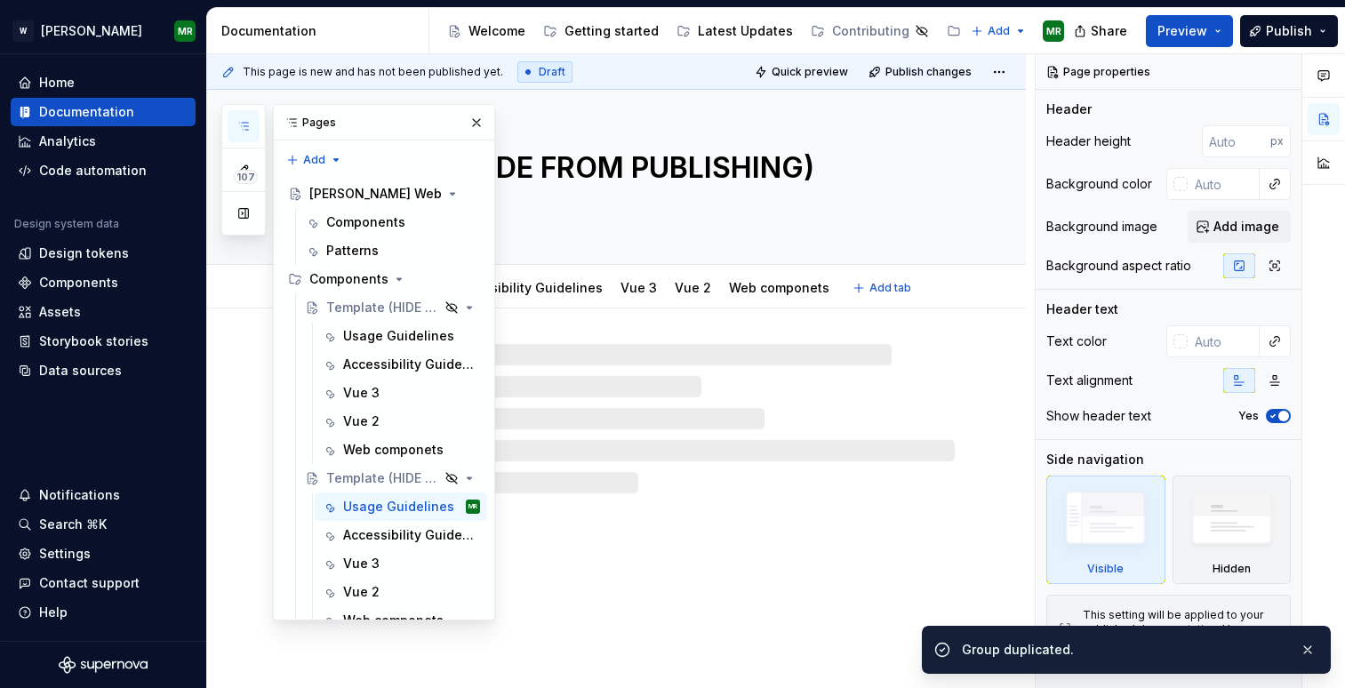
click at [633, 171] on textarea "Template (HIDE FROM PUBLISHING)" at bounding box center [634, 168] width 634 height 43
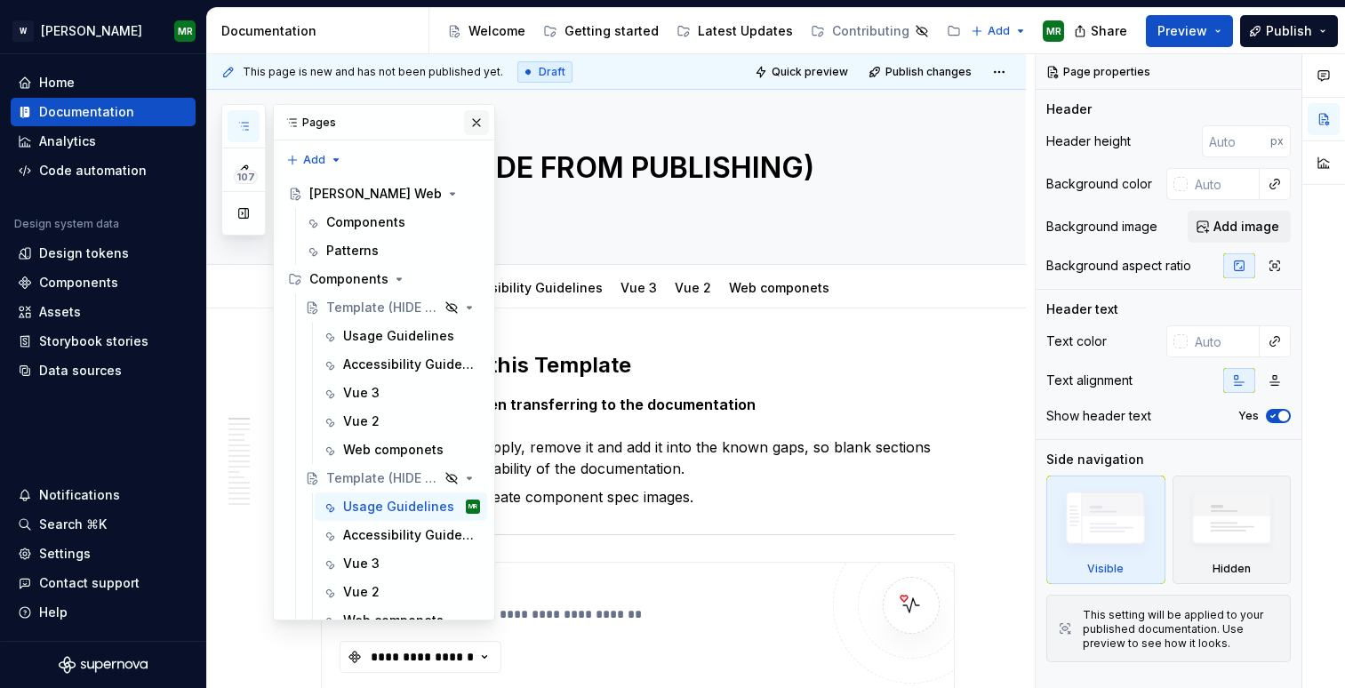
click at [474, 119] on button "button" at bounding box center [476, 122] width 25 height 25
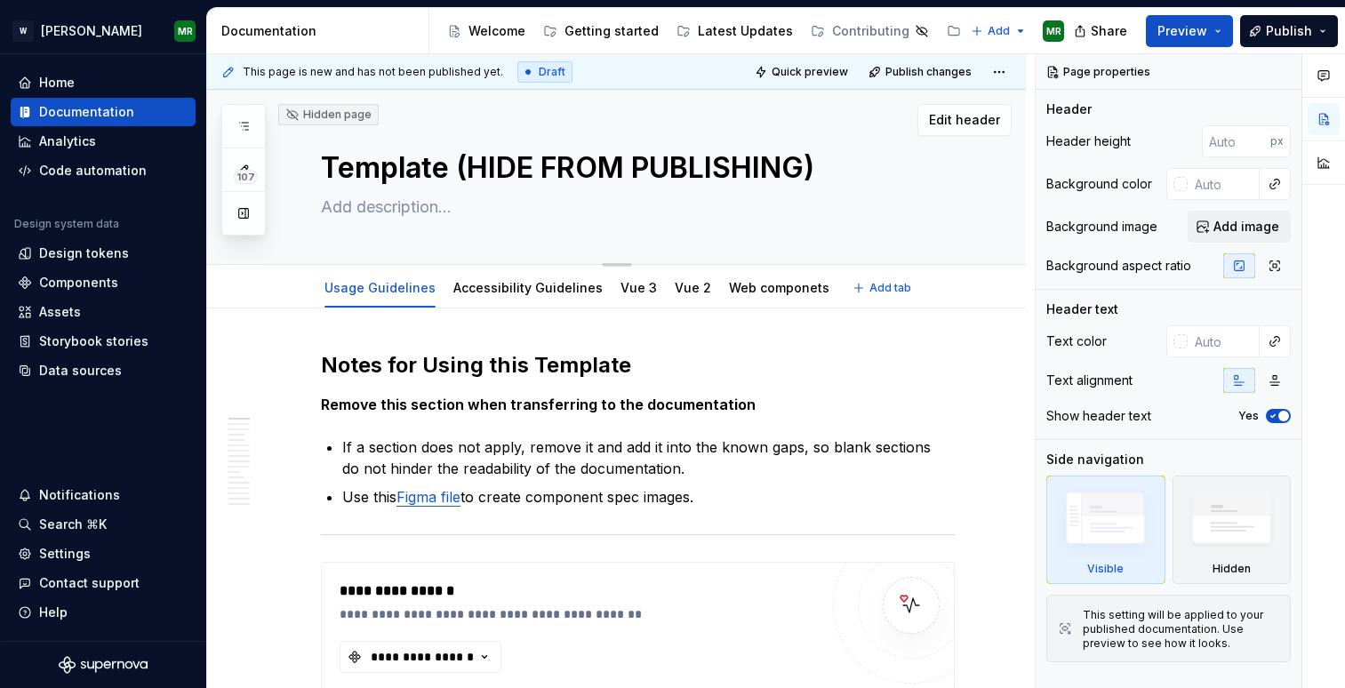
click at [508, 154] on textarea "Template (HIDE FROM PUBLISHING)" at bounding box center [634, 168] width 634 height 43
type textarea "*"
type textarea "H"
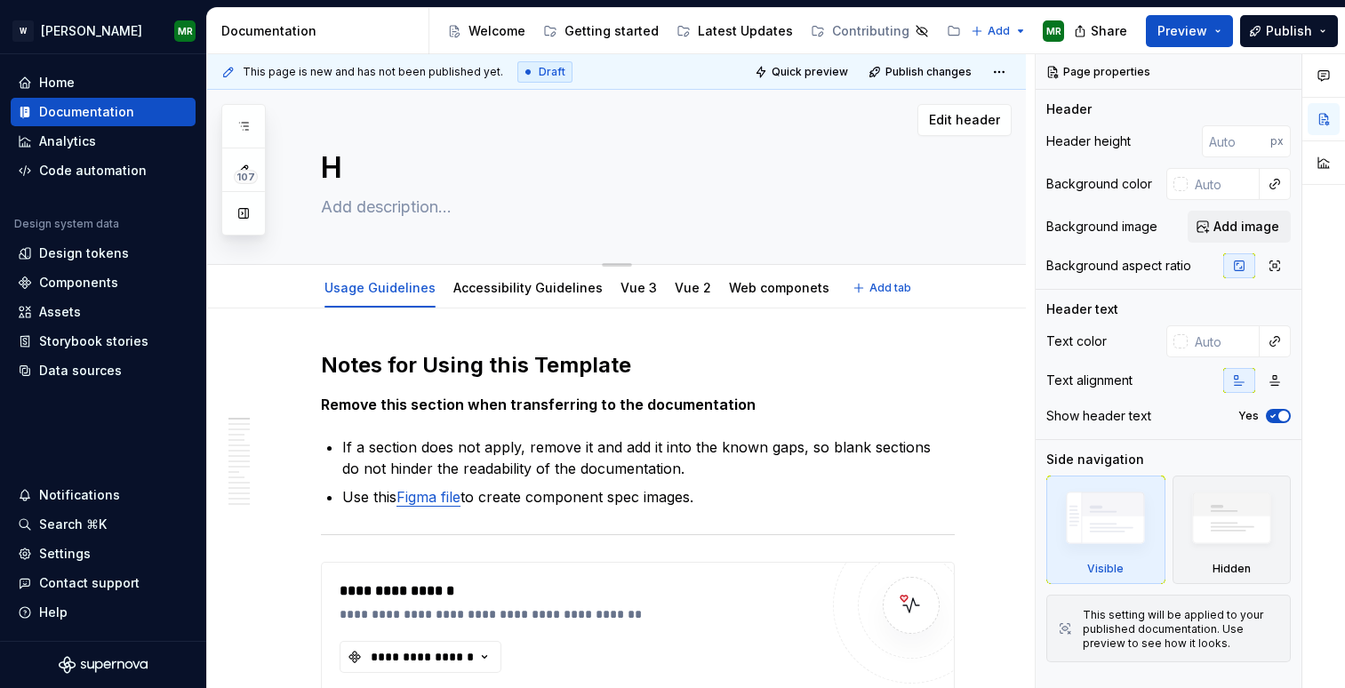
type textarea "*"
type textarea "He"
type textarea "*"
type textarea "Hea"
type textarea "*"
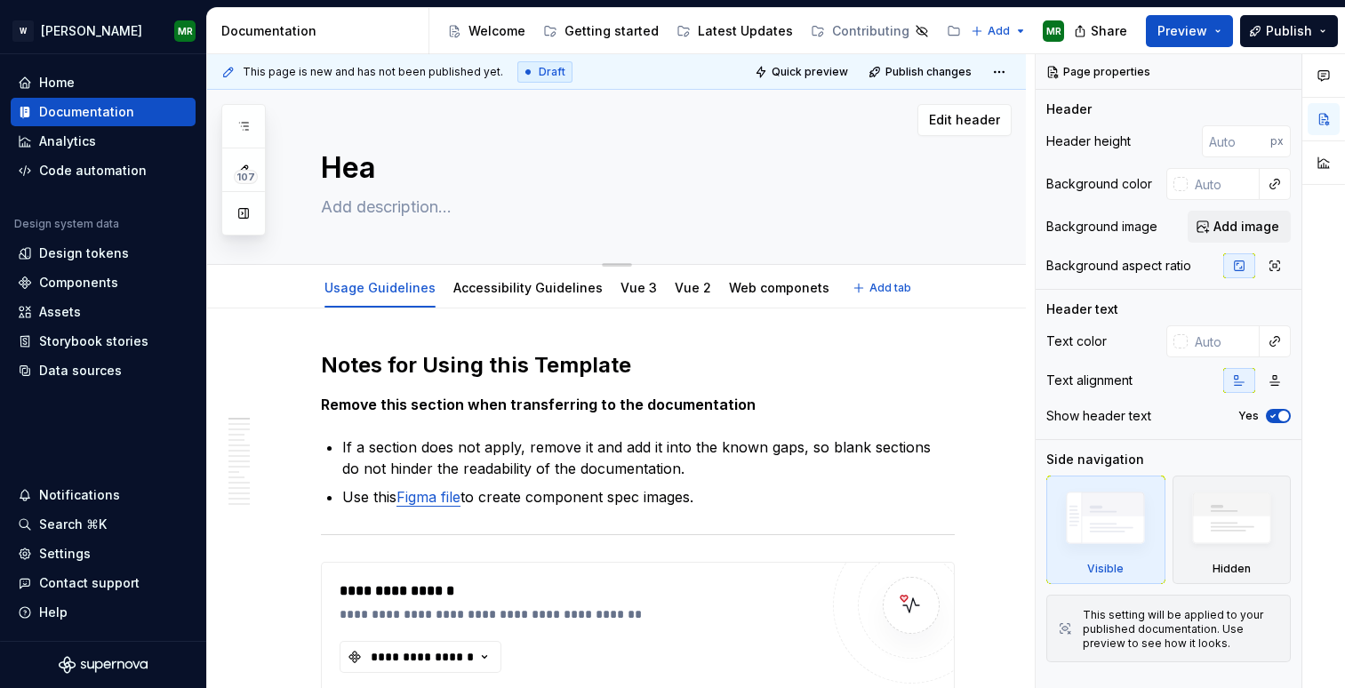
type textarea "Head"
type textarea "*"
type textarea "Heade"
type textarea "*"
type textarea "Header"
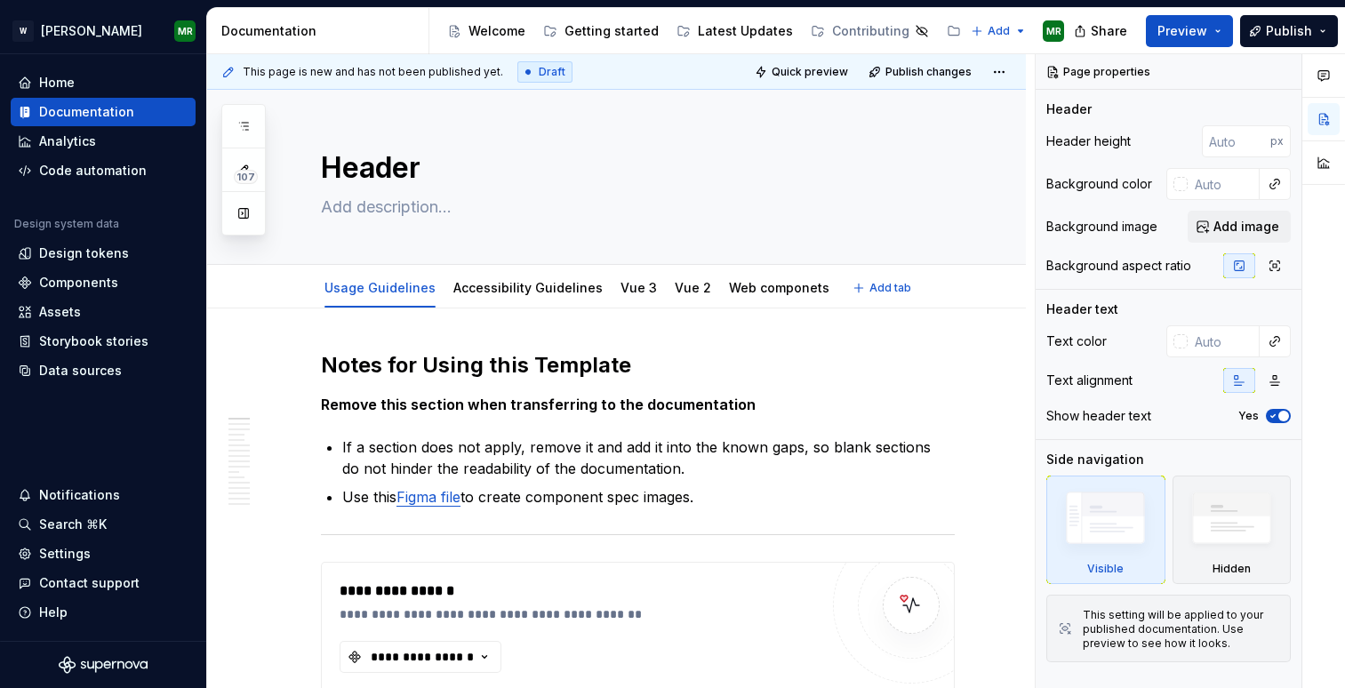
type textarea "*"
type textarea "Header"
click at [371, 204] on textarea at bounding box center [634, 207] width 634 height 28
paste textarea "The Page Header shows the current page's title, main actions, and optional desc…"
type textarea "*"
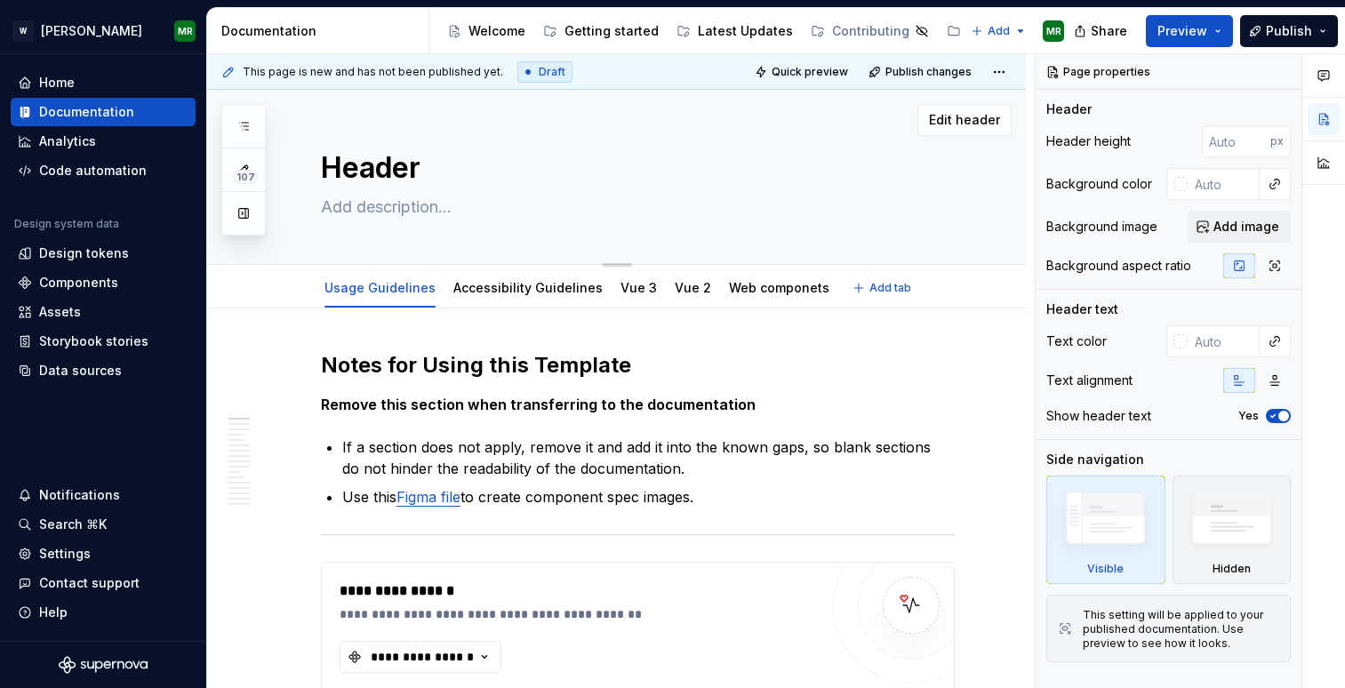
type textarea "The Page Header shows the current page's title, main actions, and optional desc…"
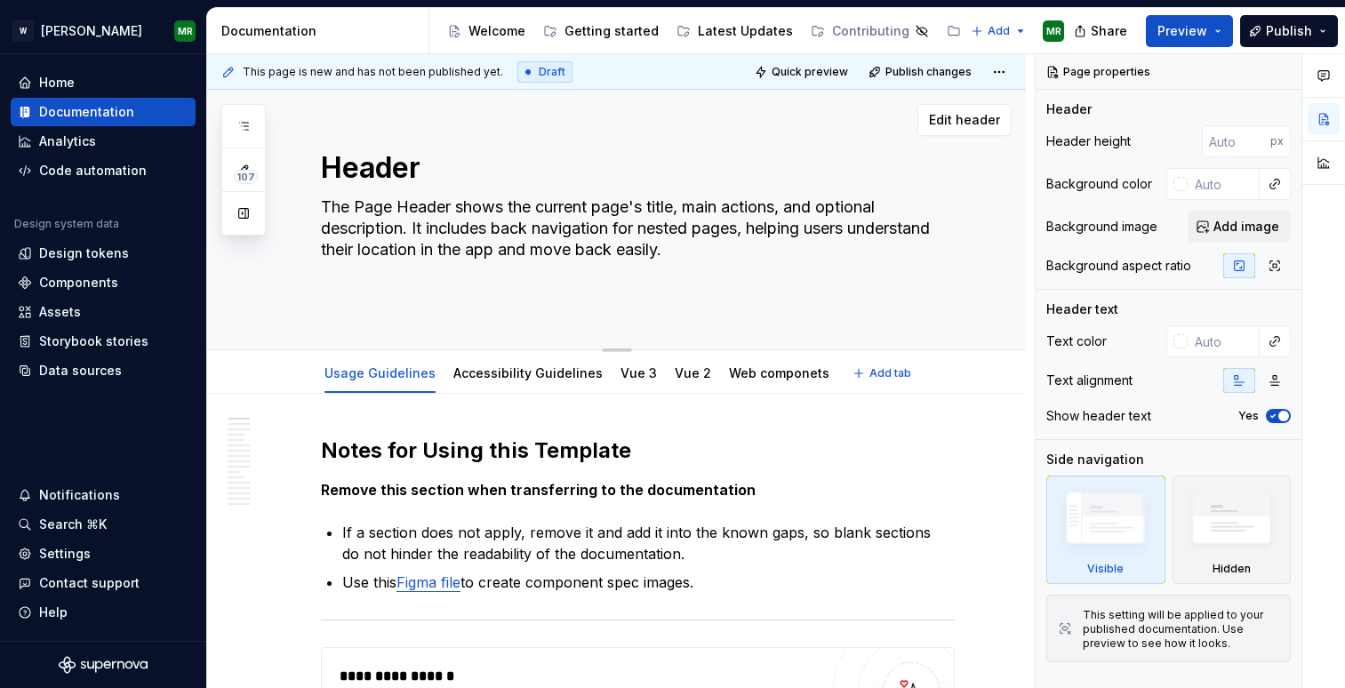
type textarea "*"
type textarea "The Page Header shows the current page's title, main actions, and optional desc…"
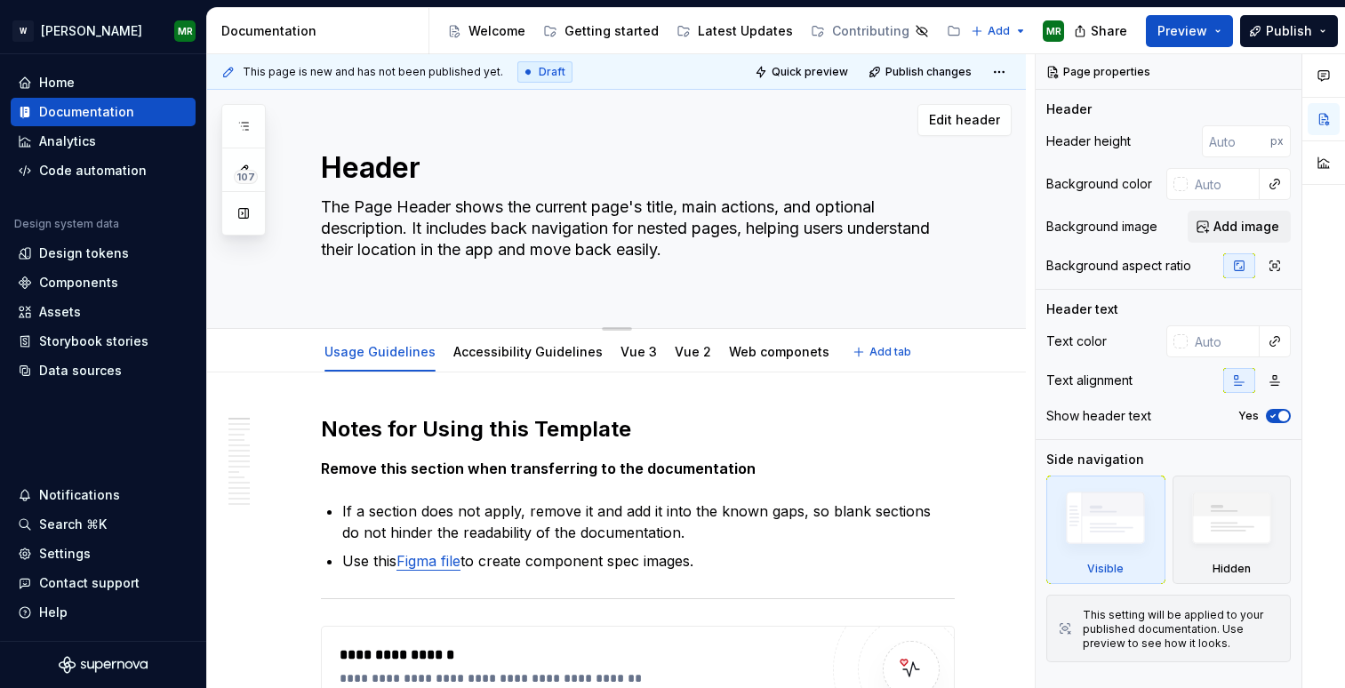
type textarea "*"
type textarea "The Page Header shows the current page's title, main actions, and optional desc…"
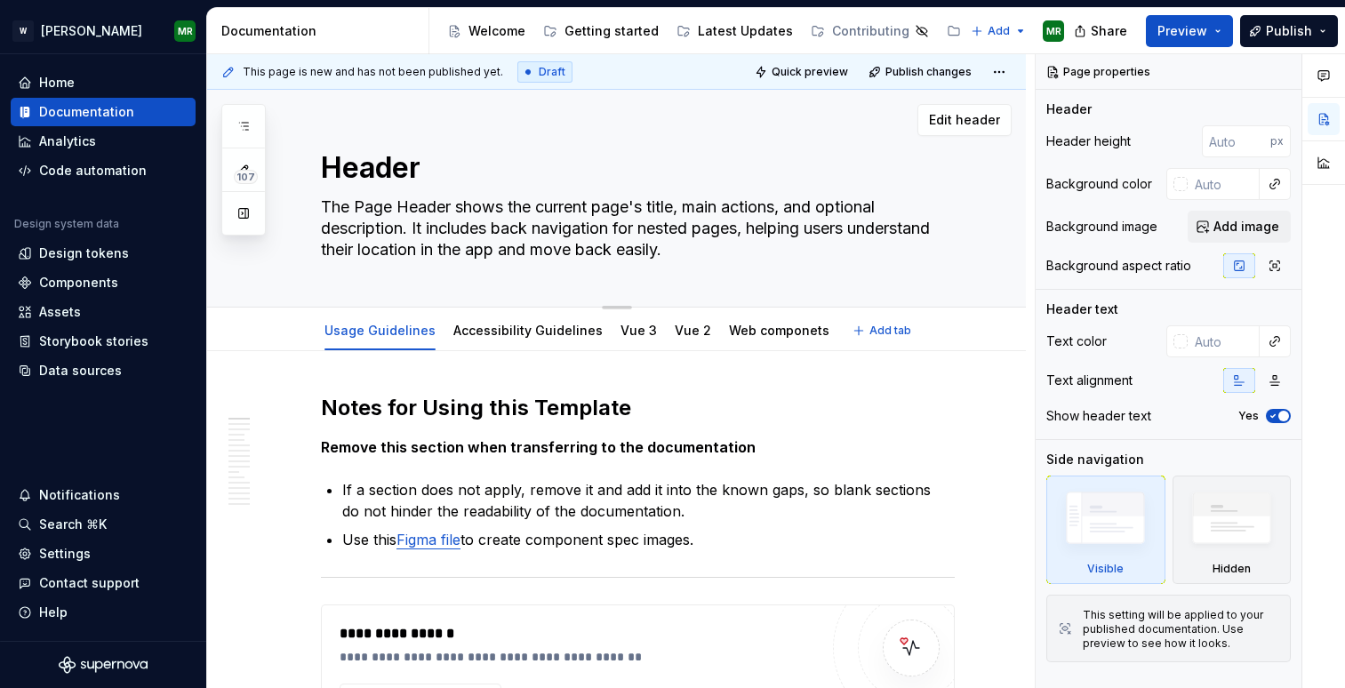
drag, startPoint x: 394, startPoint y: 204, endPoint x: 359, endPoint y: 207, distance: 34.8
click at [359, 207] on textarea "The Page Header shows the current page's title, main actions, and optional desc…" at bounding box center [634, 228] width 634 height 71
type textarea "*"
type textarea "The Header shows the current page's title, main actions, and optional descripti…"
type textarea "*"
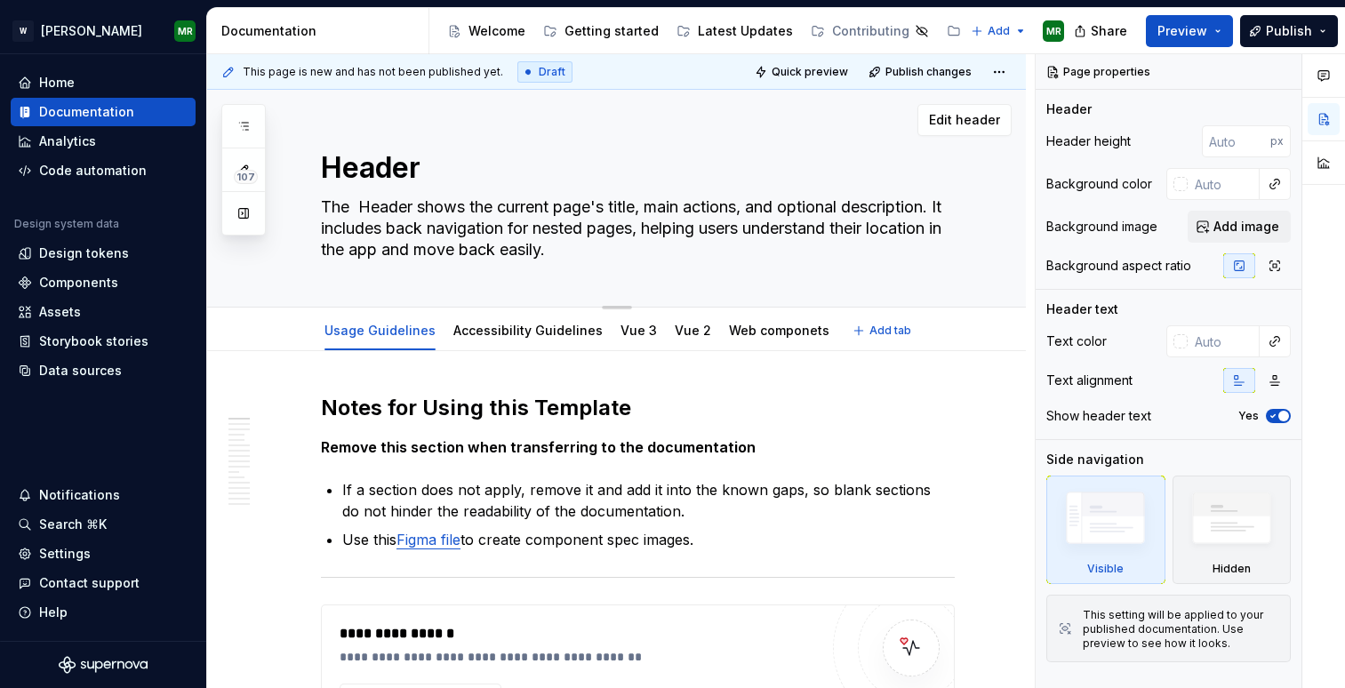
type textarea "The Header shows the current page's title, main actions, and optional descripti…"
type textarea "*"
type textarea "The Header shows the current page's title, main actions, and optional descripti…"
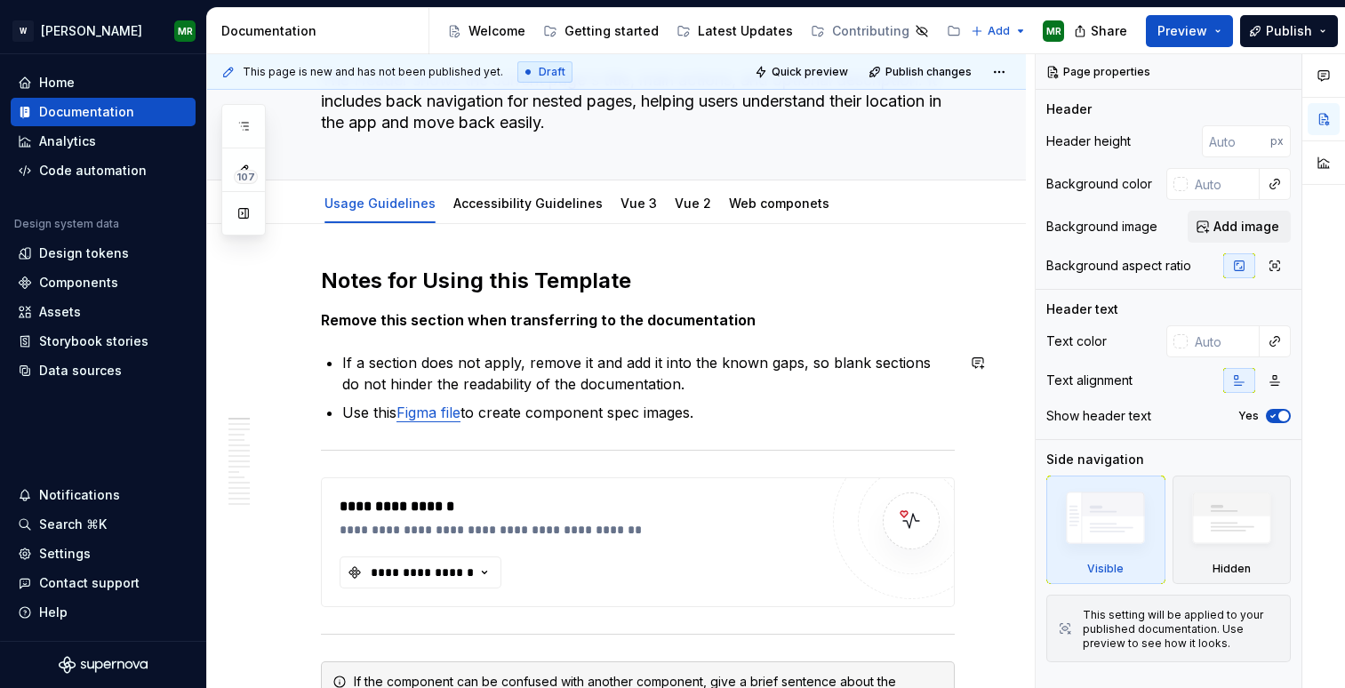
scroll to position [161, 0]
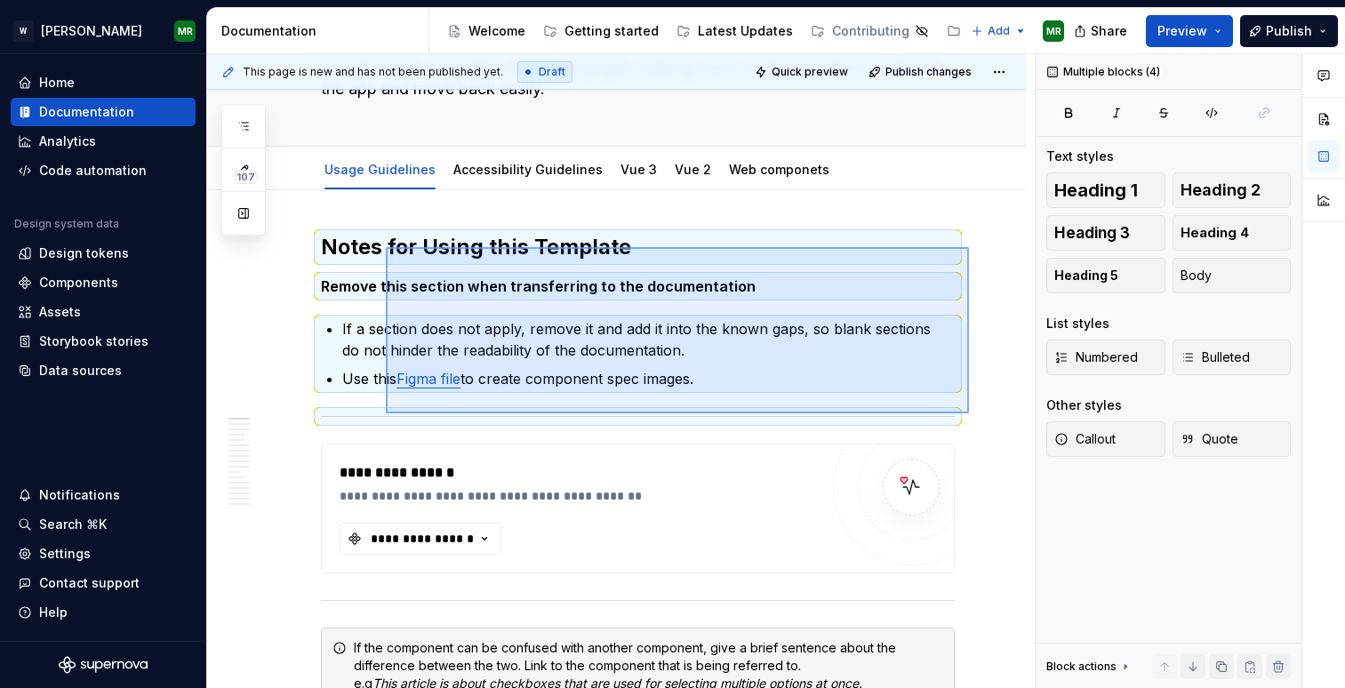
drag, startPoint x: 969, startPoint y: 413, endPoint x: 386, endPoint y: 247, distance: 606.2
click at [386, 247] on div "**********" at bounding box center [620, 371] width 827 height 635
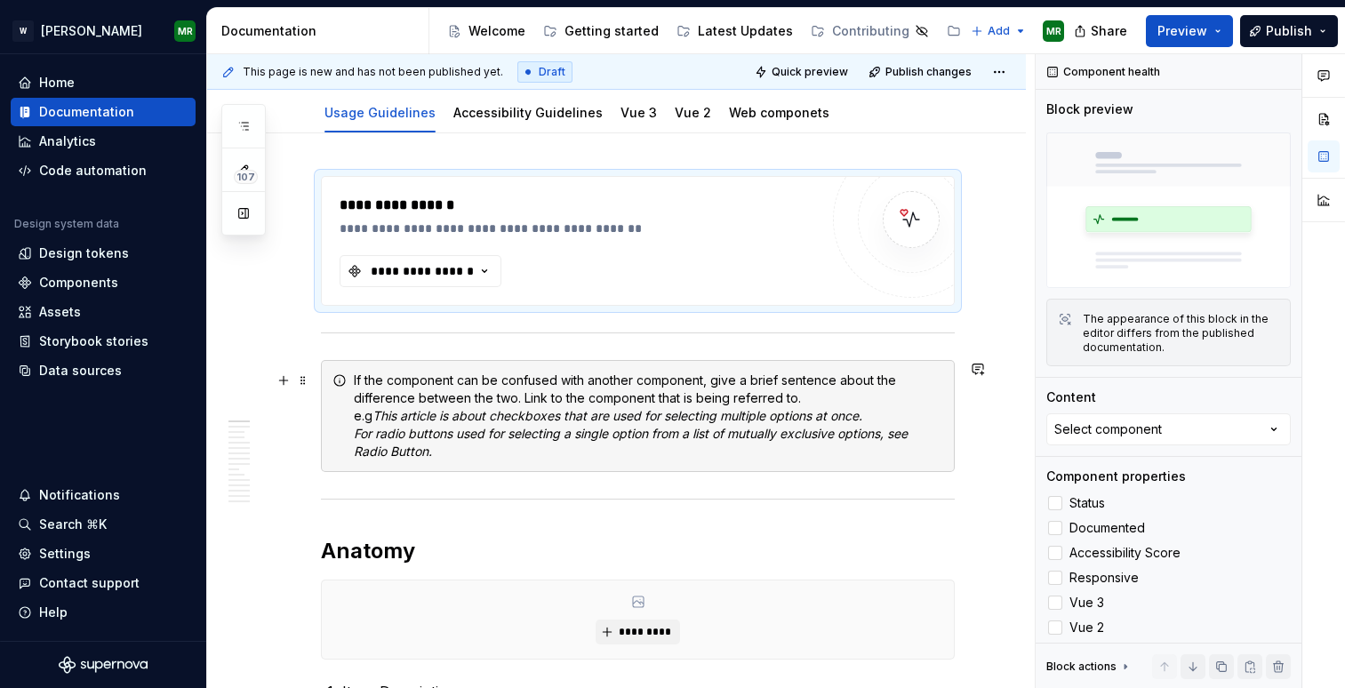
scroll to position [220, 0]
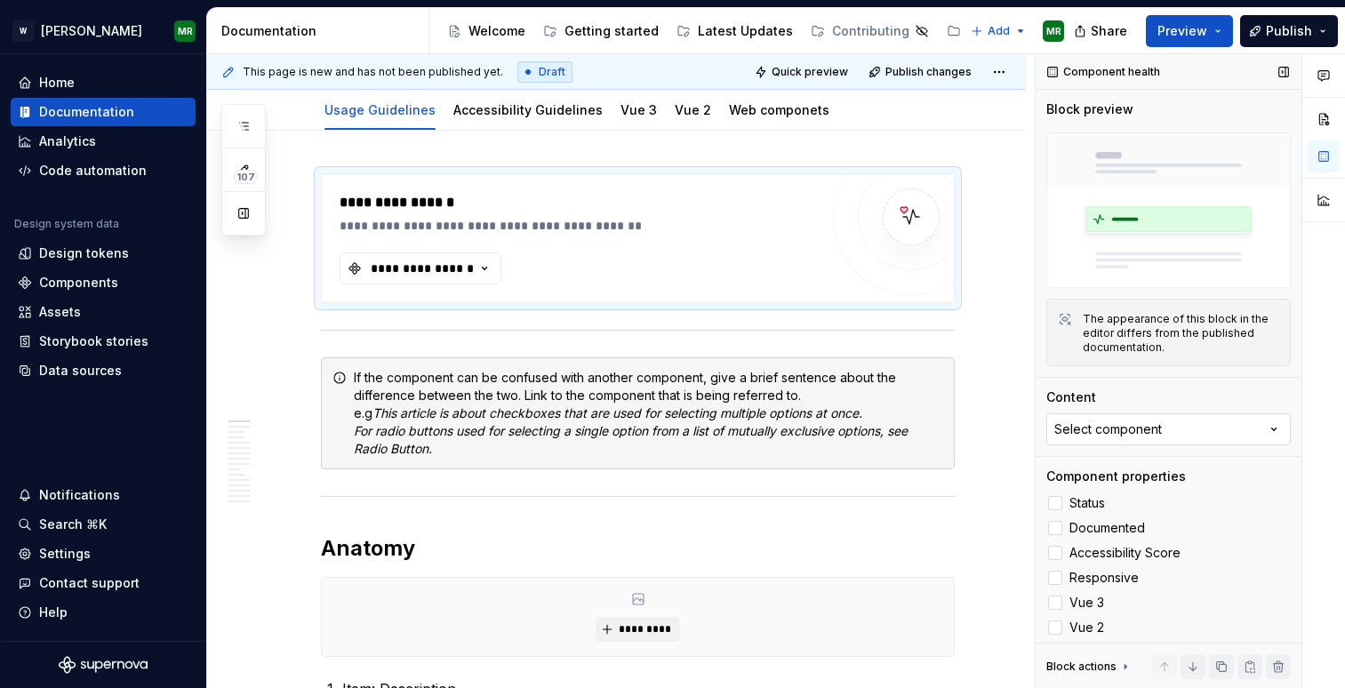
click at [1125, 420] on div "Select component" at bounding box center [1108, 429] width 108 height 18
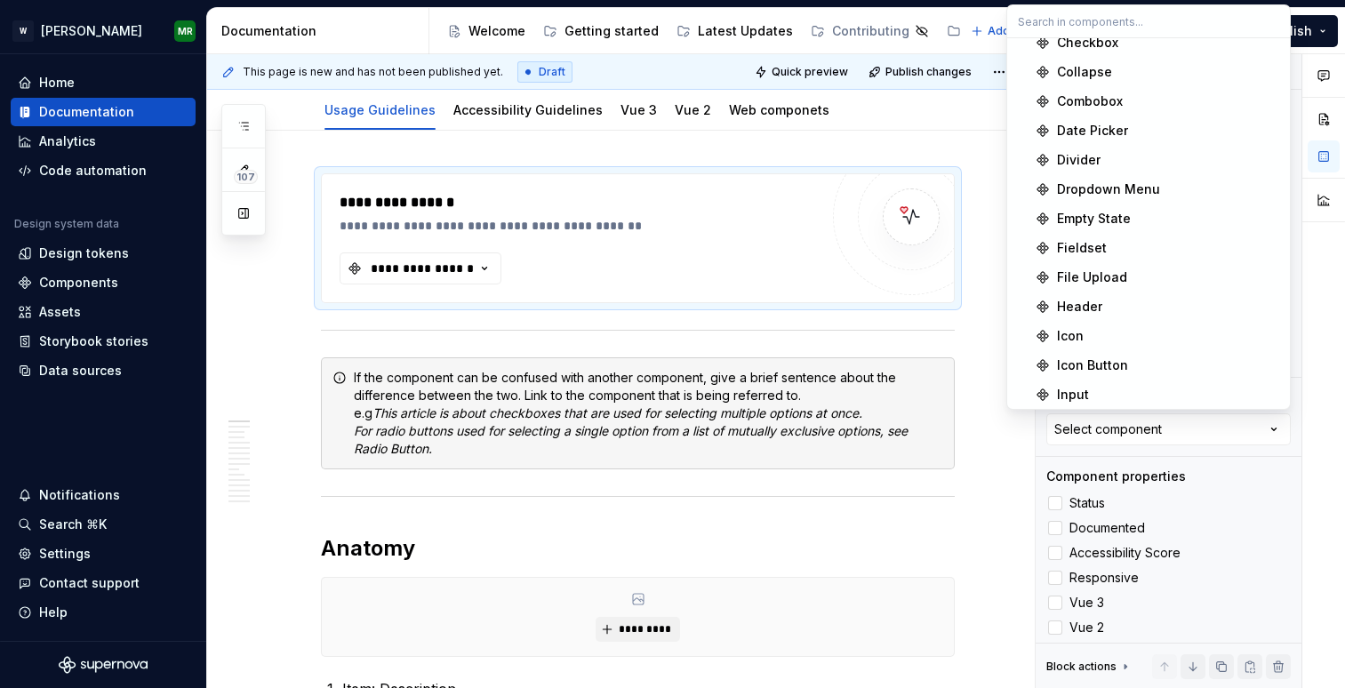
scroll to position [282, 0]
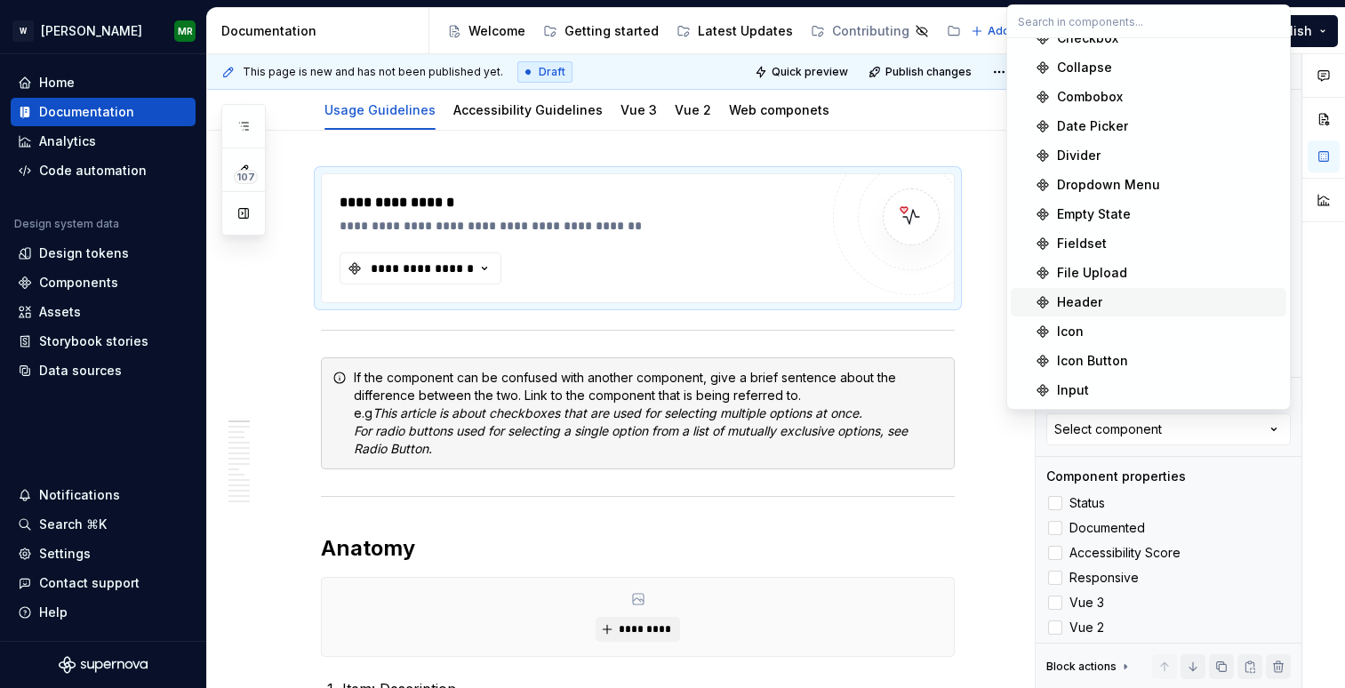
click at [1098, 301] on div "Header" at bounding box center [1079, 302] width 45 height 18
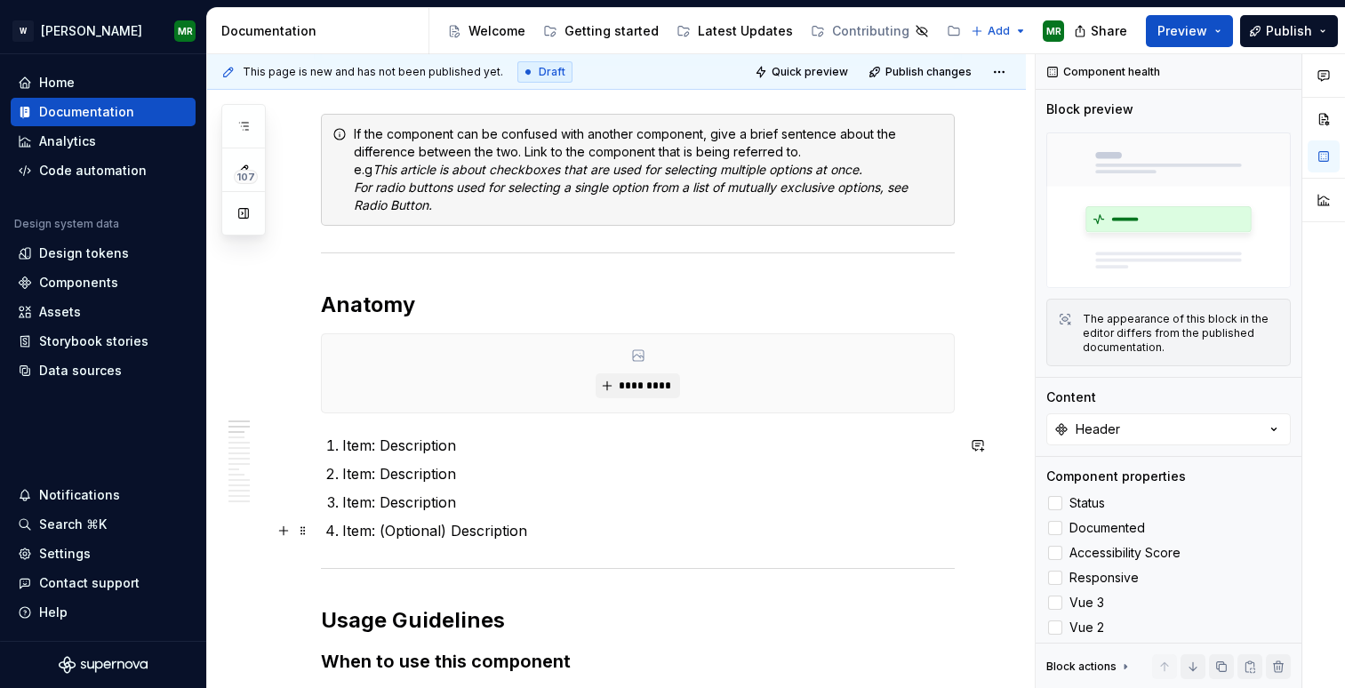
scroll to position [728, 0]
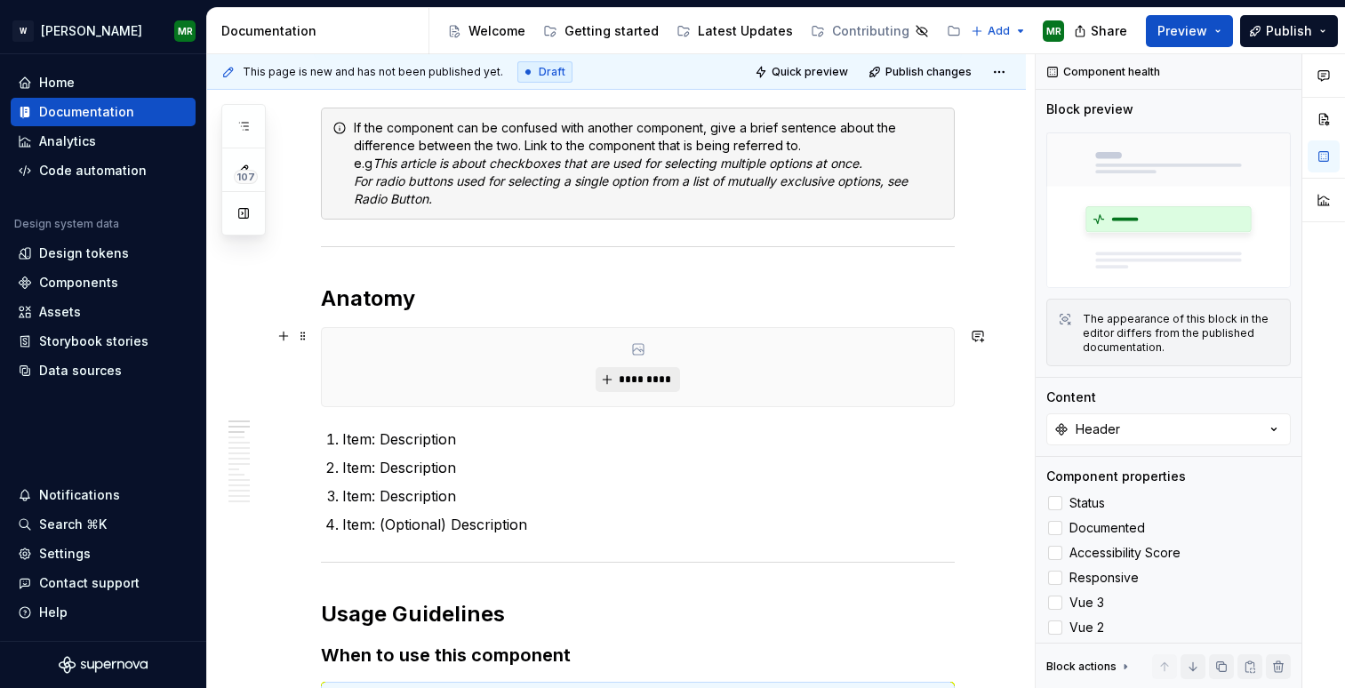
click at [626, 379] on span "*********" at bounding box center [645, 379] width 54 height 14
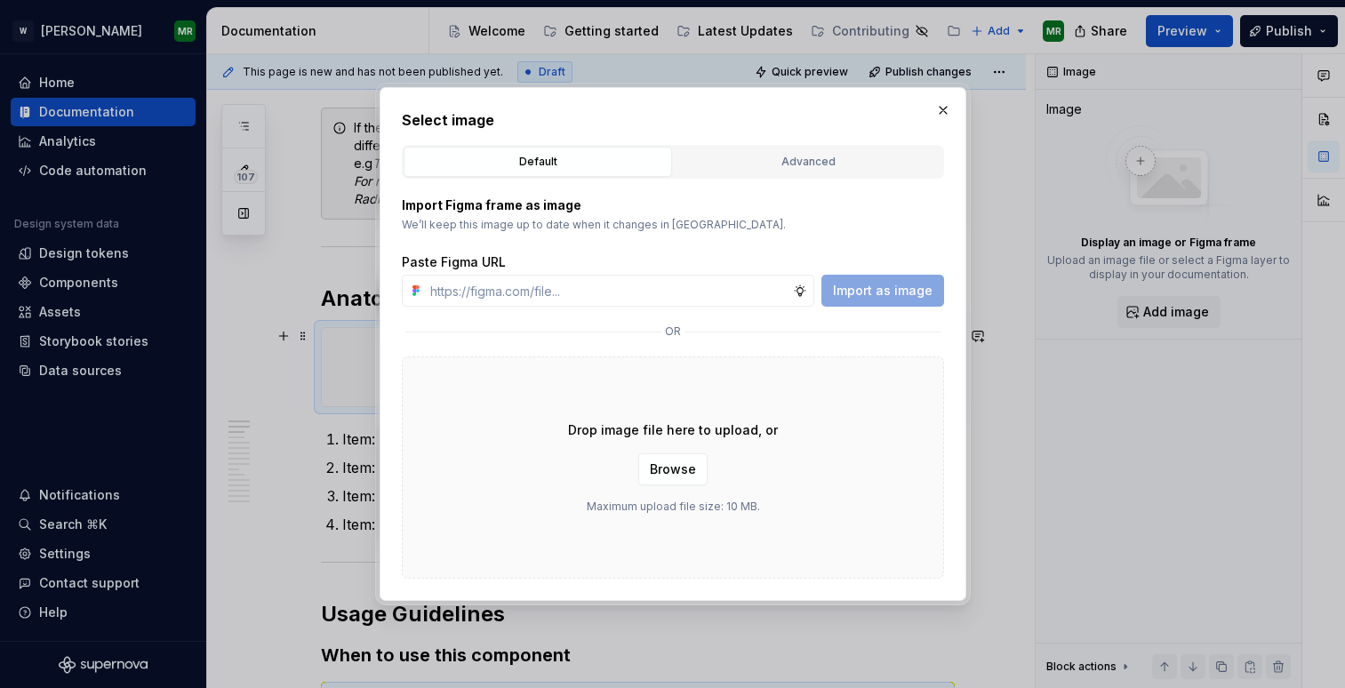
type textarea "*"
click at [587, 291] on input "text" at bounding box center [608, 291] width 370 height 32
type input "[URL][DOMAIN_NAME]"
click at [903, 296] on span "Import as image" at bounding box center [883, 291] width 100 height 18
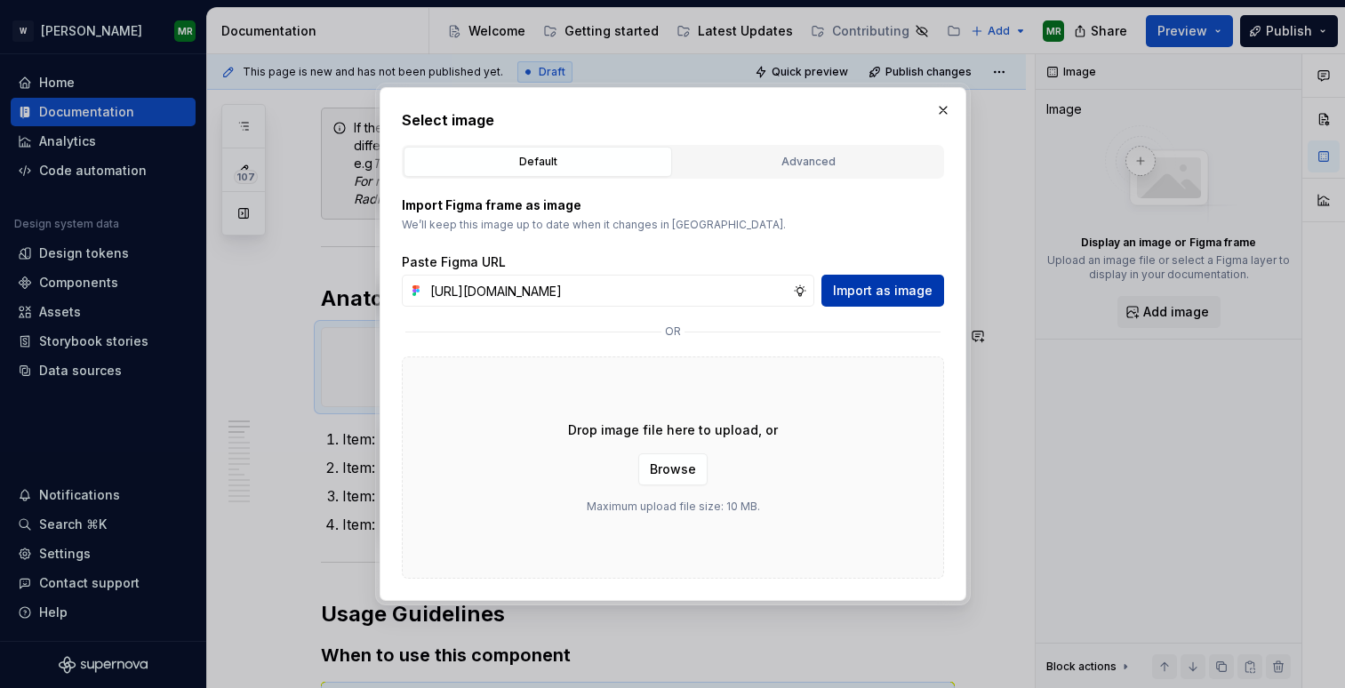
scroll to position [0, 0]
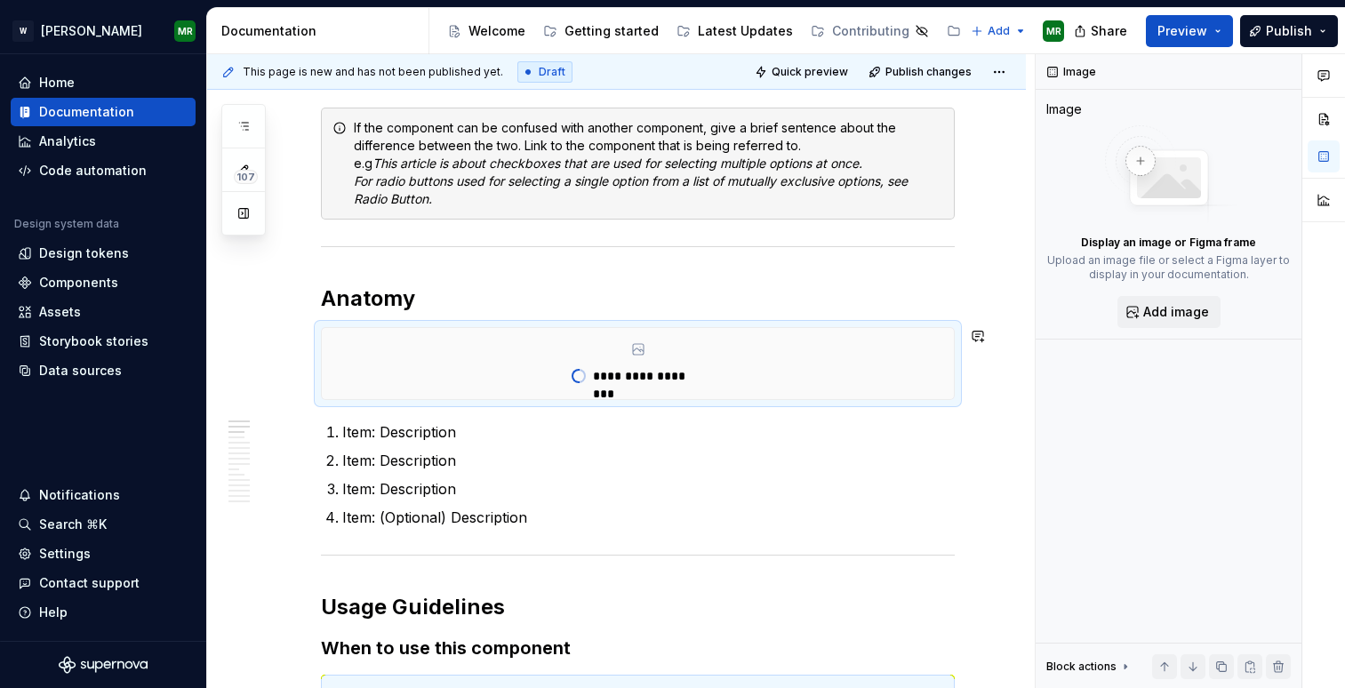
type textarea "*"
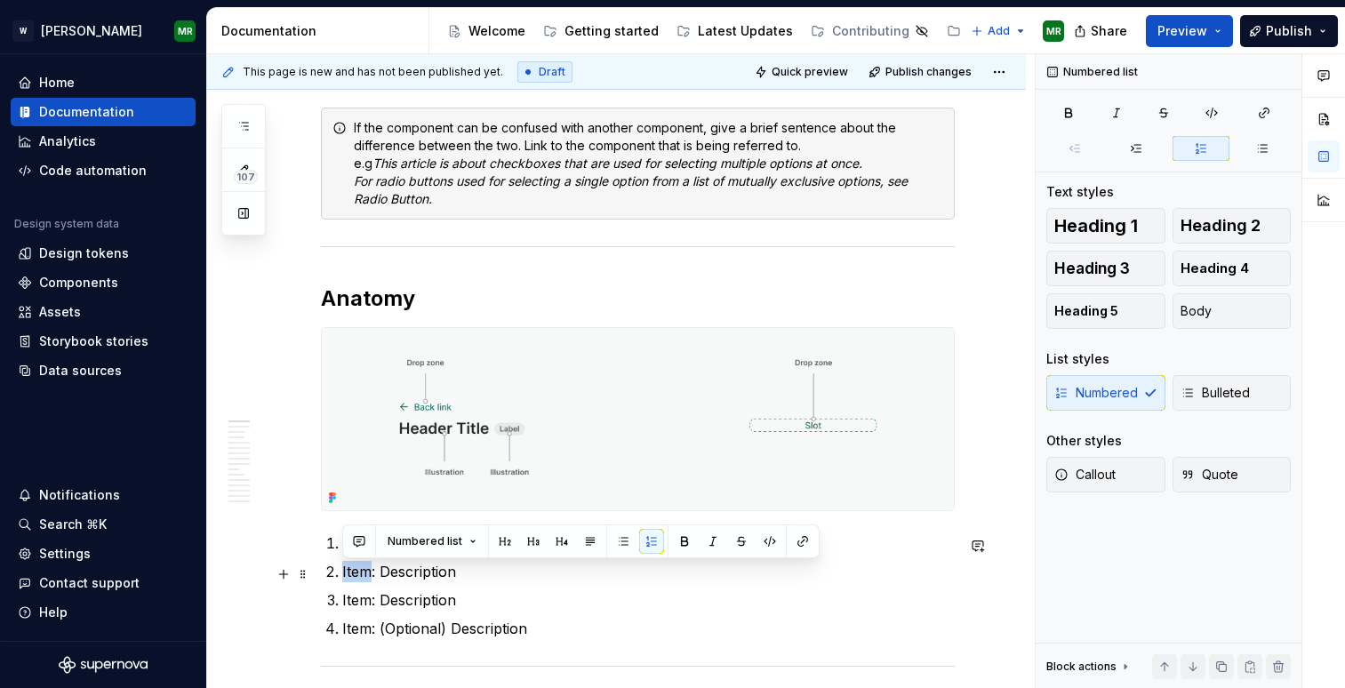
drag, startPoint x: 371, startPoint y: 573, endPoint x: 339, endPoint y: 577, distance: 31.3
click at [342, 577] on li "Item: Description" at bounding box center [648, 571] width 612 height 21
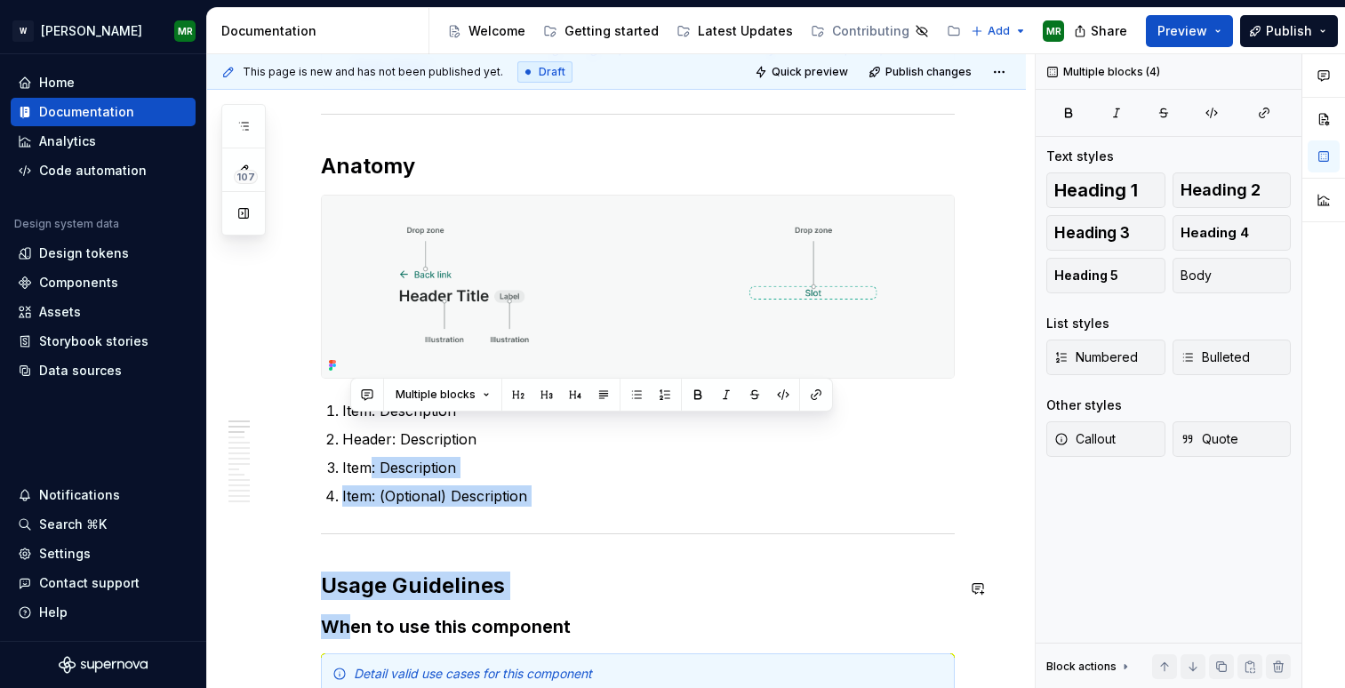
scroll to position [933, 0]
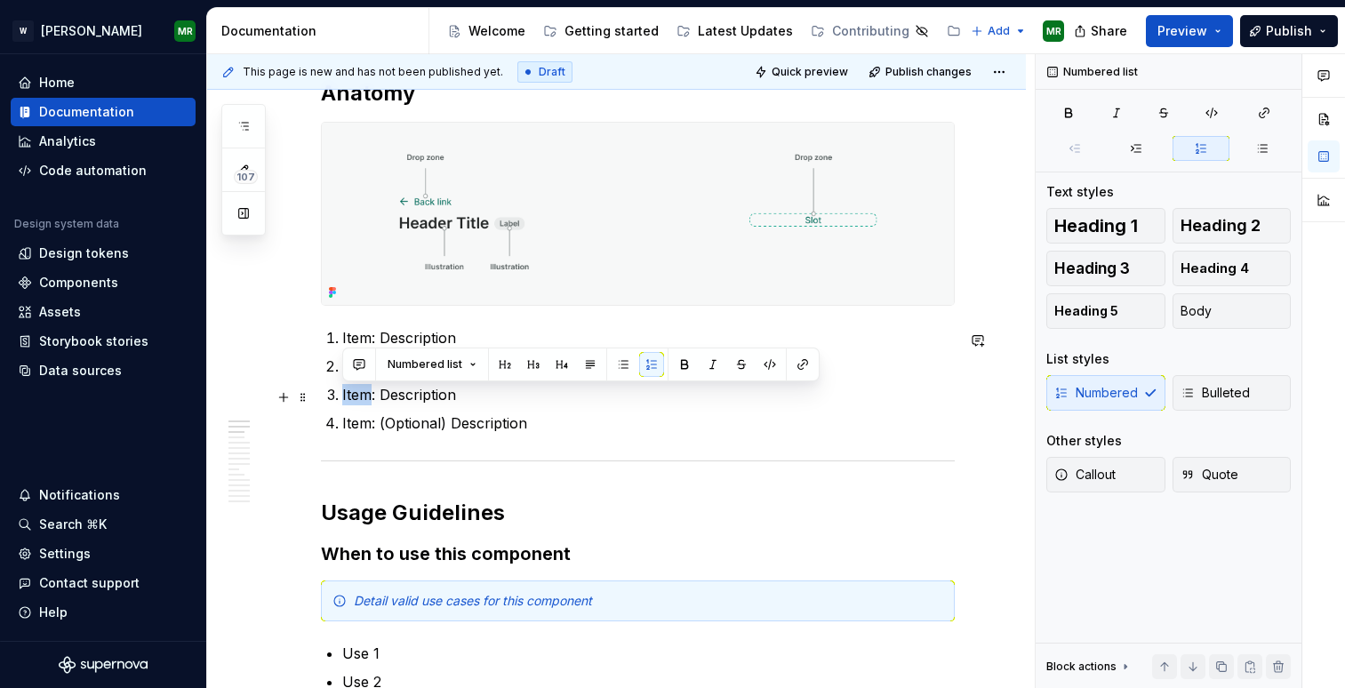
drag, startPoint x: 371, startPoint y: 604, endPoint x: 341, endPoint y: 403, distance: 203.0
click at [342, 403] on p "Item: Description" at bounding box center [648, 394] width 612 height 21
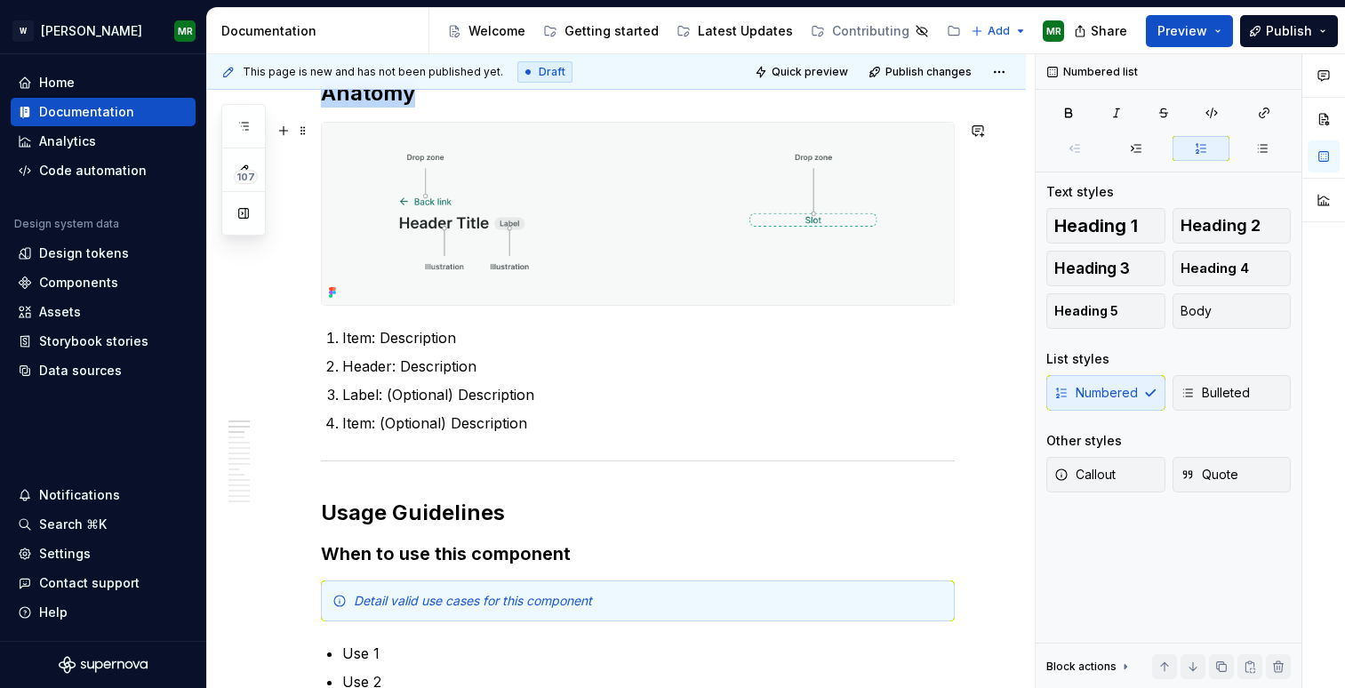
click at [694, 258] on img at bounding box center [638, 214] width 632 height 182
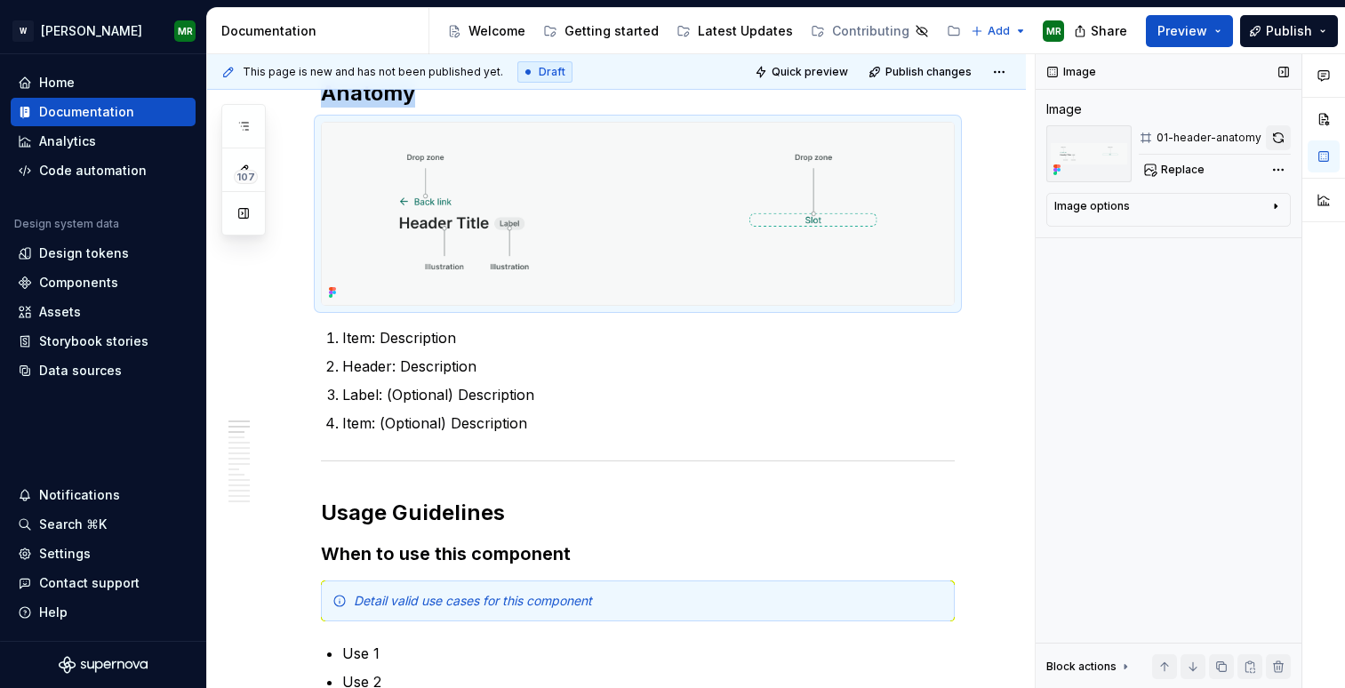
click at [1282, 134] on button "button" at bounding box center [1277, 137] width 25 height 25
type textarea "*"
